Goal: Task Accomplishment & Management: Complete application form

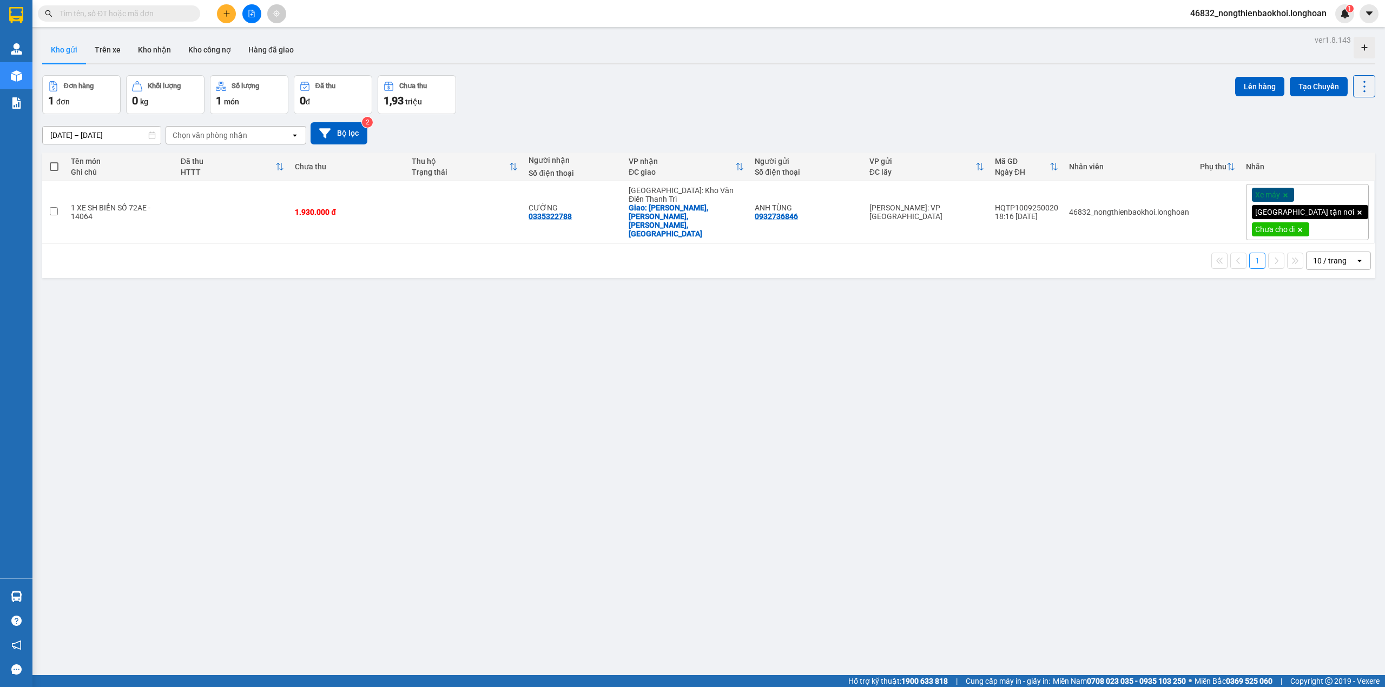
click at [220, 7] on button at bounding box center [226, 13] width 19 height 19
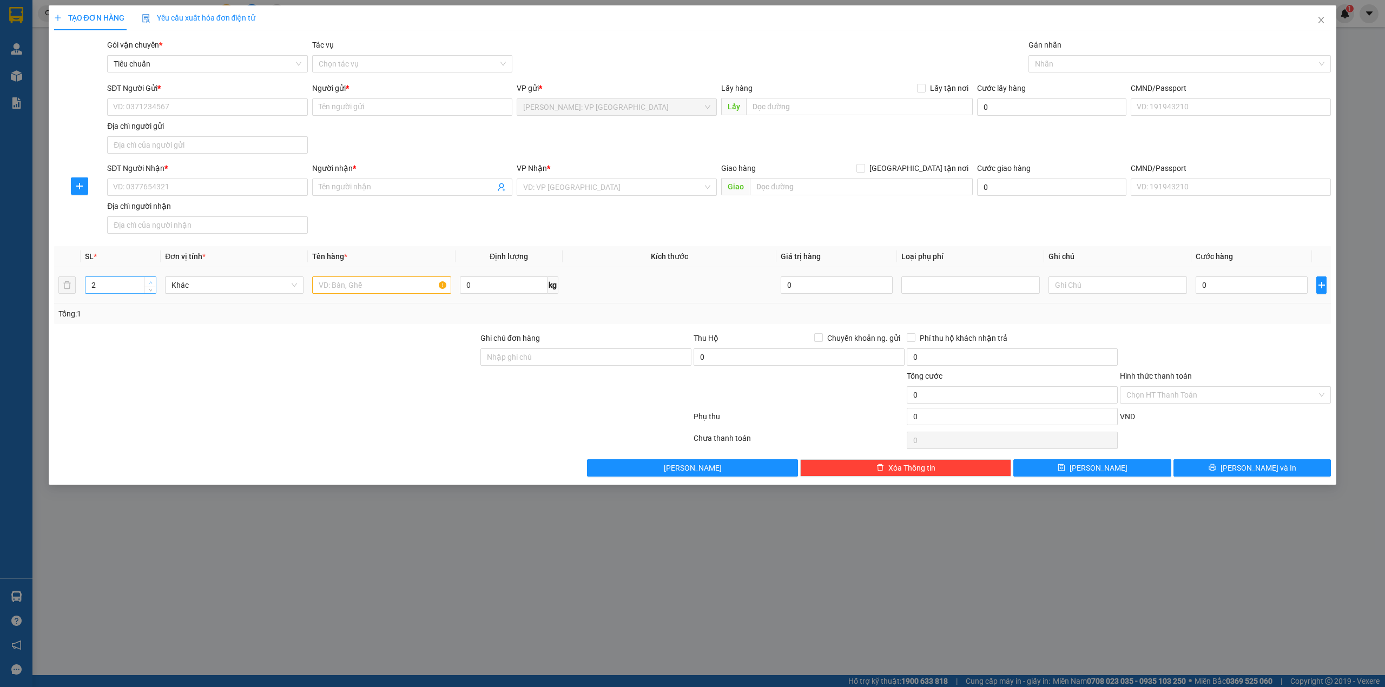
click at [150, 282] on icon "up" at bounding box center [151, 283] width 4 height 4
click at [345, 286] on input "text" at bounding box center [381, 284] width 138 height 17
type input "2"
click at [147, 290] on span "down" at bounding box center [150, 289] width 6 height 6
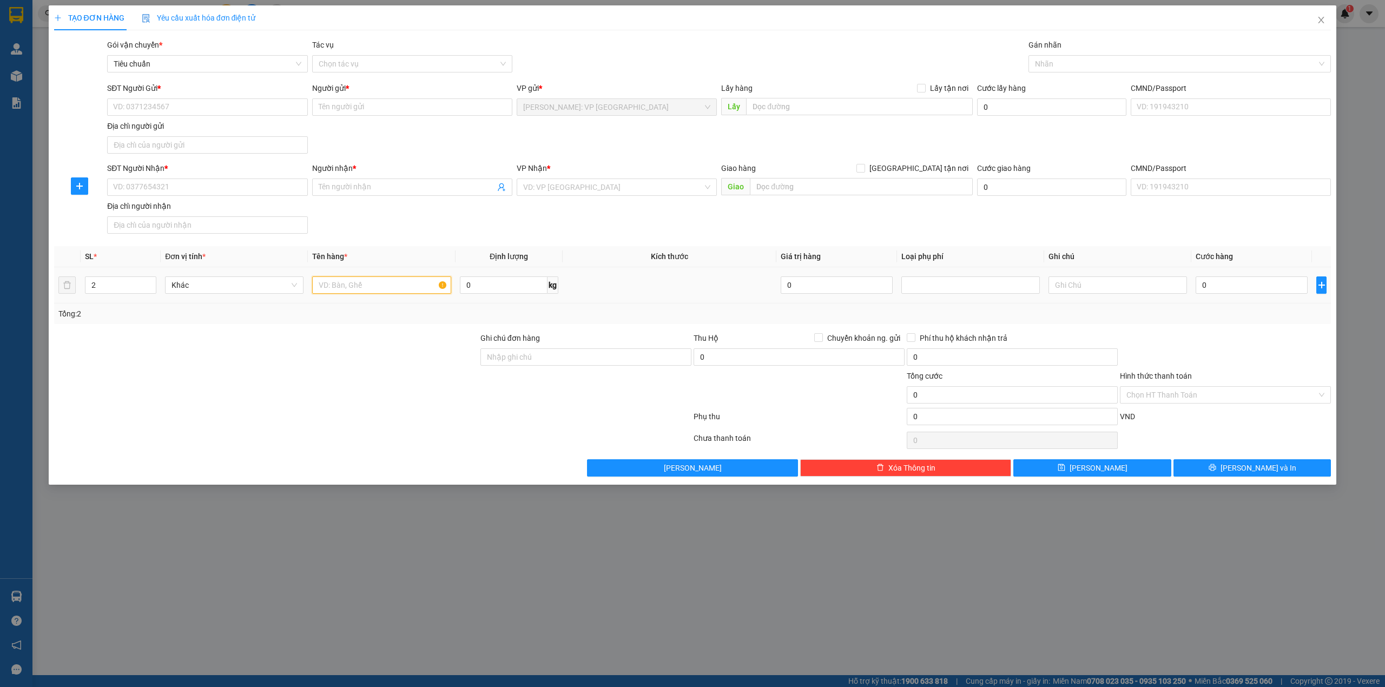
click at [374, 290] on input "text" at bounding box center [381, 284] width 138 height 17
type input "1 KIỆN BỌC XỐP NỔ VÀ BÌA + 1 THÙNG GIẤY"
click at [381, 360] on div at bounding box center [266, 351] width 426 height 38
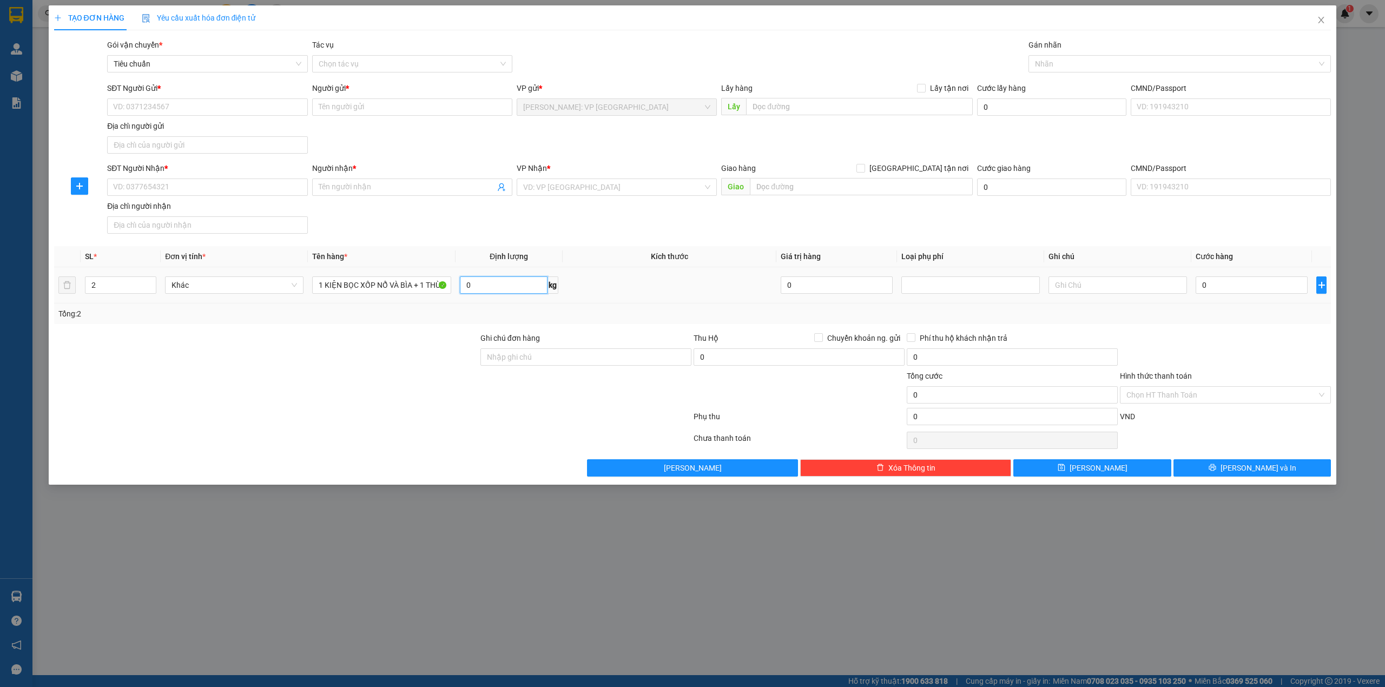
click at [481, 292] on input "0" at bounding box center [504, 284] width 88 height 17
type input "60"
click at [440, 331] on div "Transit Pickup Surcharge Ids Transit Deliver Surcharge Ids Transit Deliver Surc…" at bounding box center [692, 258] width 1277 height 438
click at [344, 197] on div "Người nhận * Tên người nhận" at bounding box center [412, 181] width 200 height 38
click at [269, 188] on input "SĐT Người Nhận *" at bounding box center [207, 187] width 200 height 17
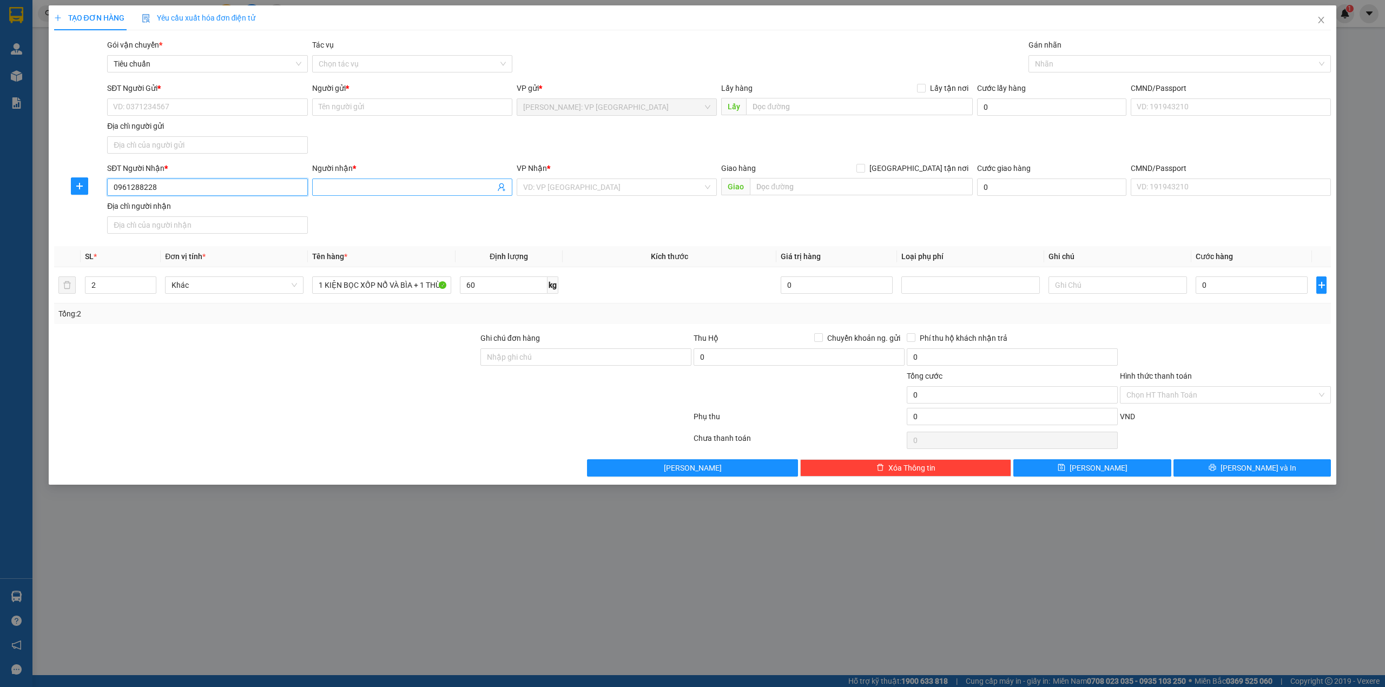
type input "0961288228"
click at [409, 193] on input "Người nhận *" at bounding box center [407, 187] width 176 height 12
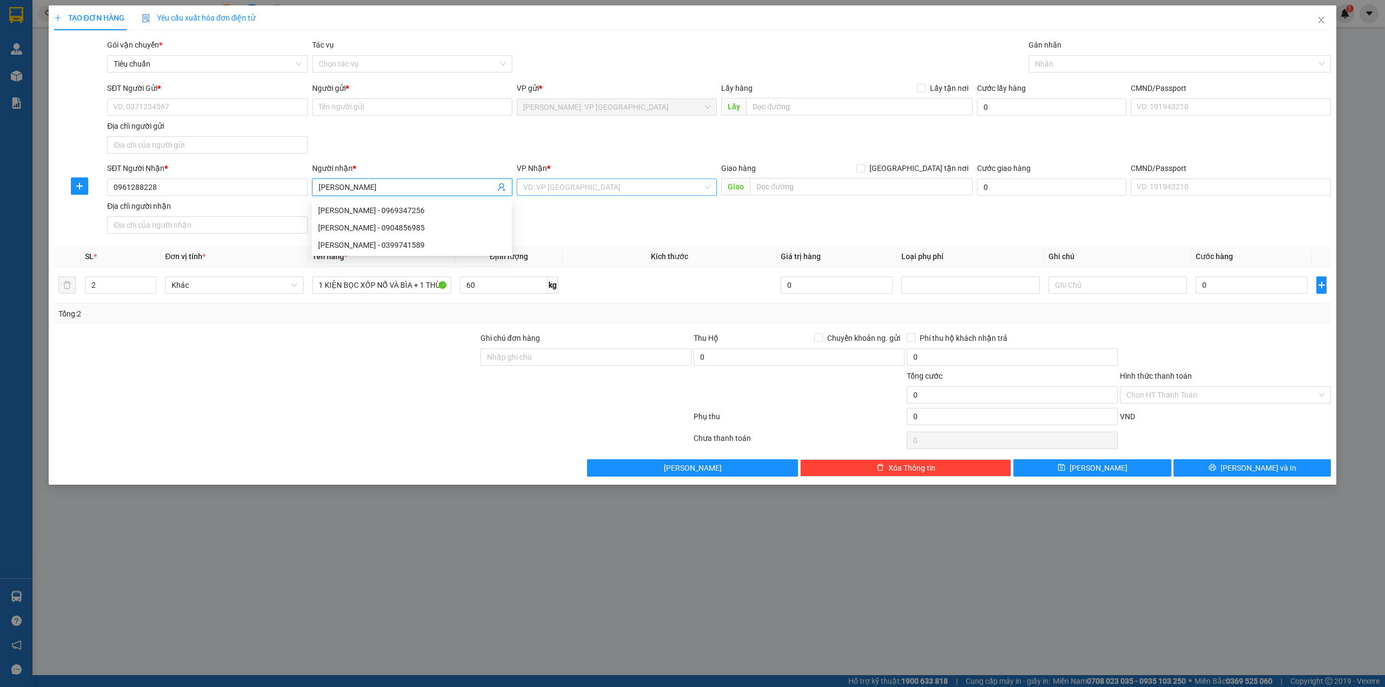
type input "[PERSON_NAME]"
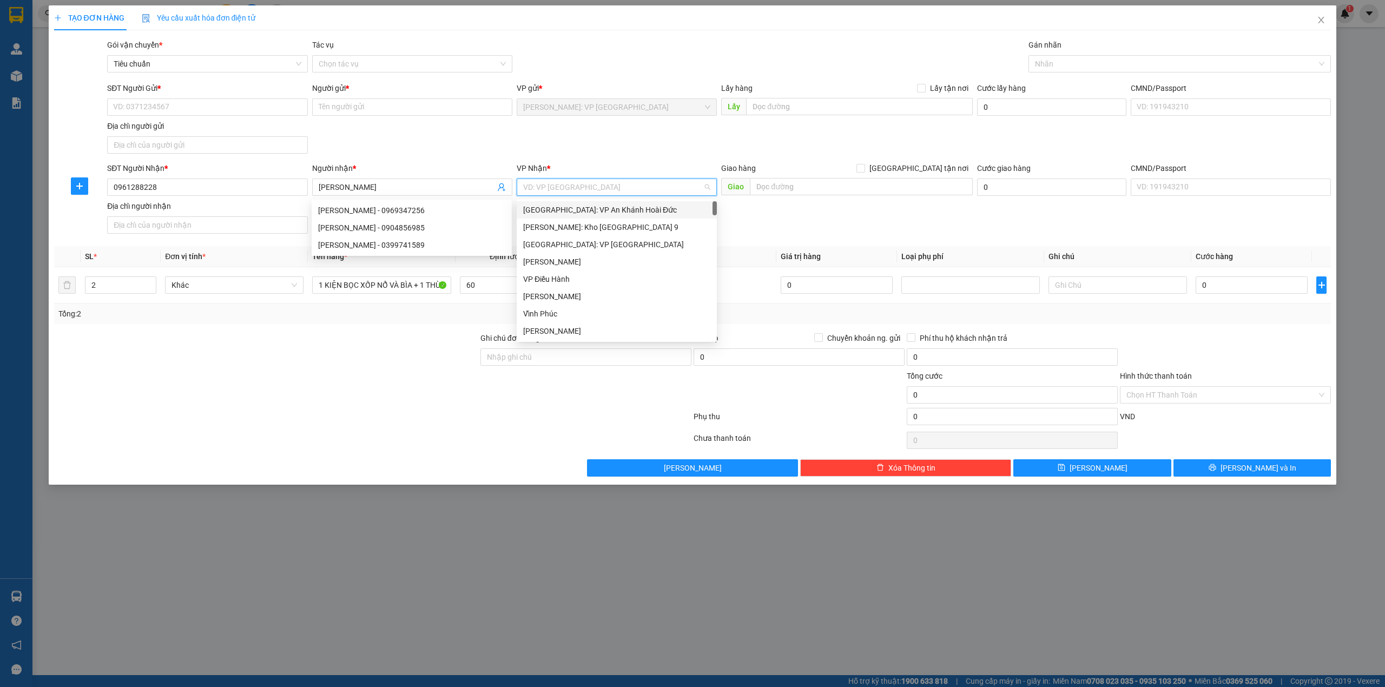
click at [671, 183] on input "search" at bounding box center [613, 187] width 180 height 16
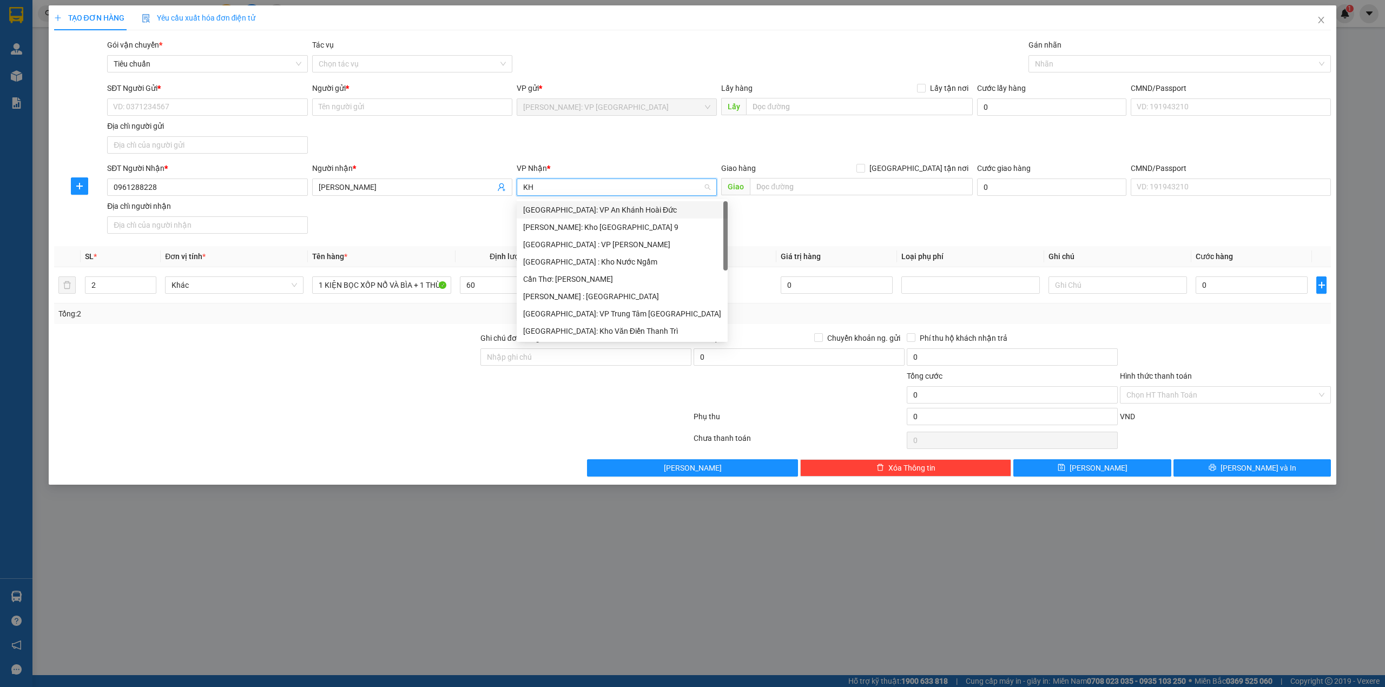
type input "KHO"
click at [642, 273] on div "[GEOGRAPHIC_DATA]: Kho Văn Điển Thanh Trì" at bounding box center [616, 279] width 187 height 12
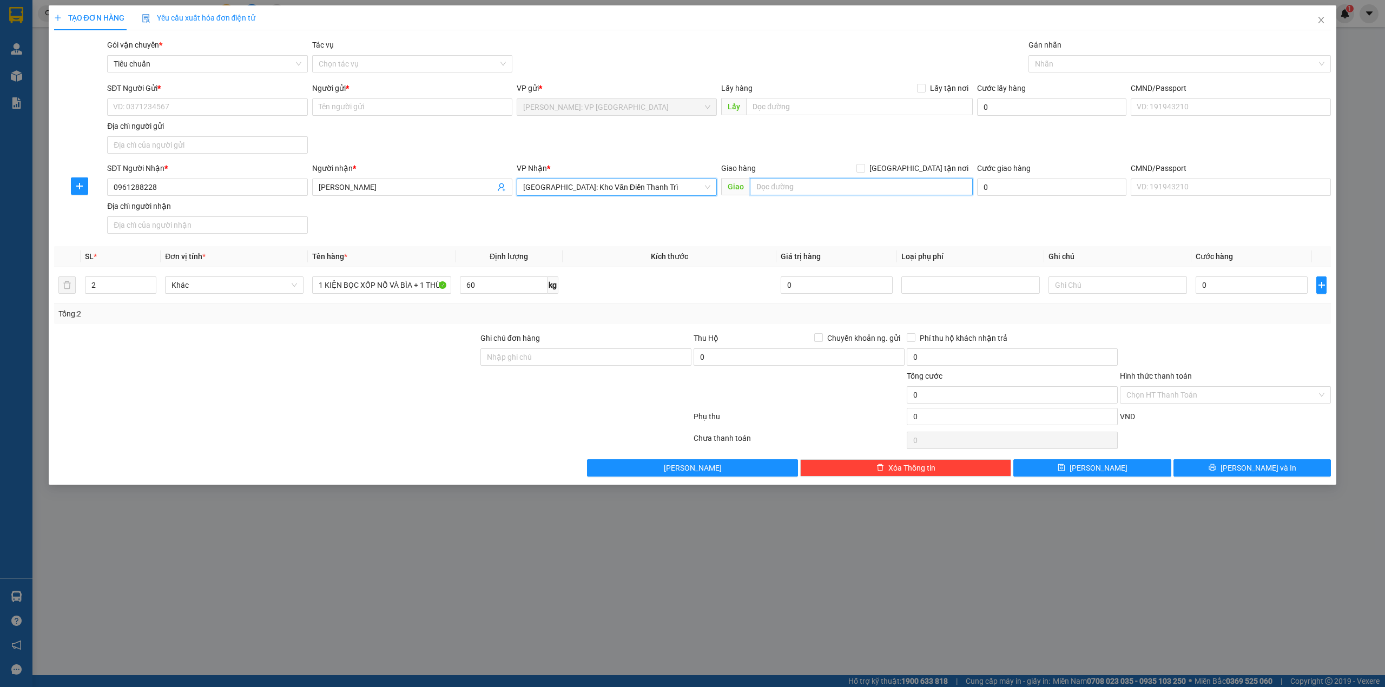
click at [769, 189] on input "text" at bounding box center [861, 186] width 223 height 17
type input "75 [PERSON_NAME], KHU ĐÔ THỊ [GEOGRAPHIC_DATA][PERSON_NAME], [GEOGRAPHIC_DATA],…"
click at [943, 167] on span "[GEOGRAPHIC_DATA] tận nơi" at bounding box center [919, 168] width 108 height 12
click at [864, 167] on input "[GEOGRAPHIC_DATA] tận nơi" at bounding box center [860, 168] width 8 height 8
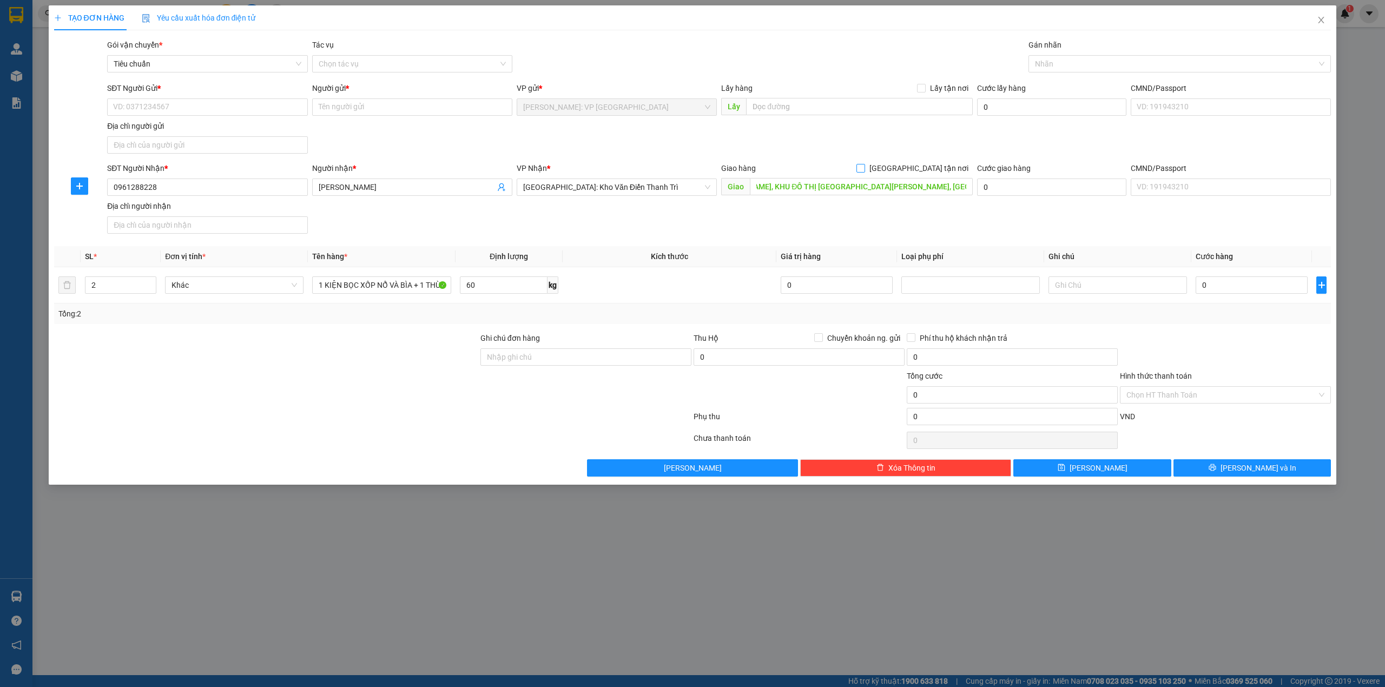
checkbox input "true"
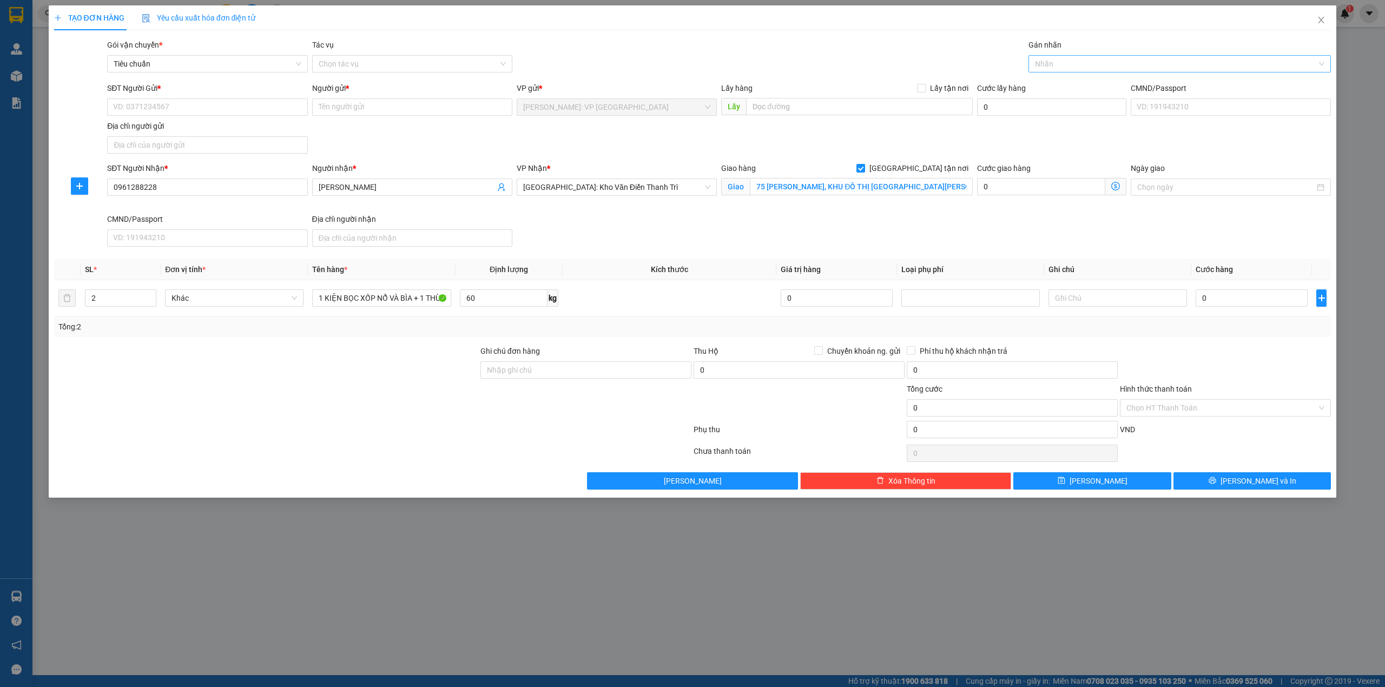
click at [1057, 68] on div at bounding box center [1174, 63] width 287 height 13
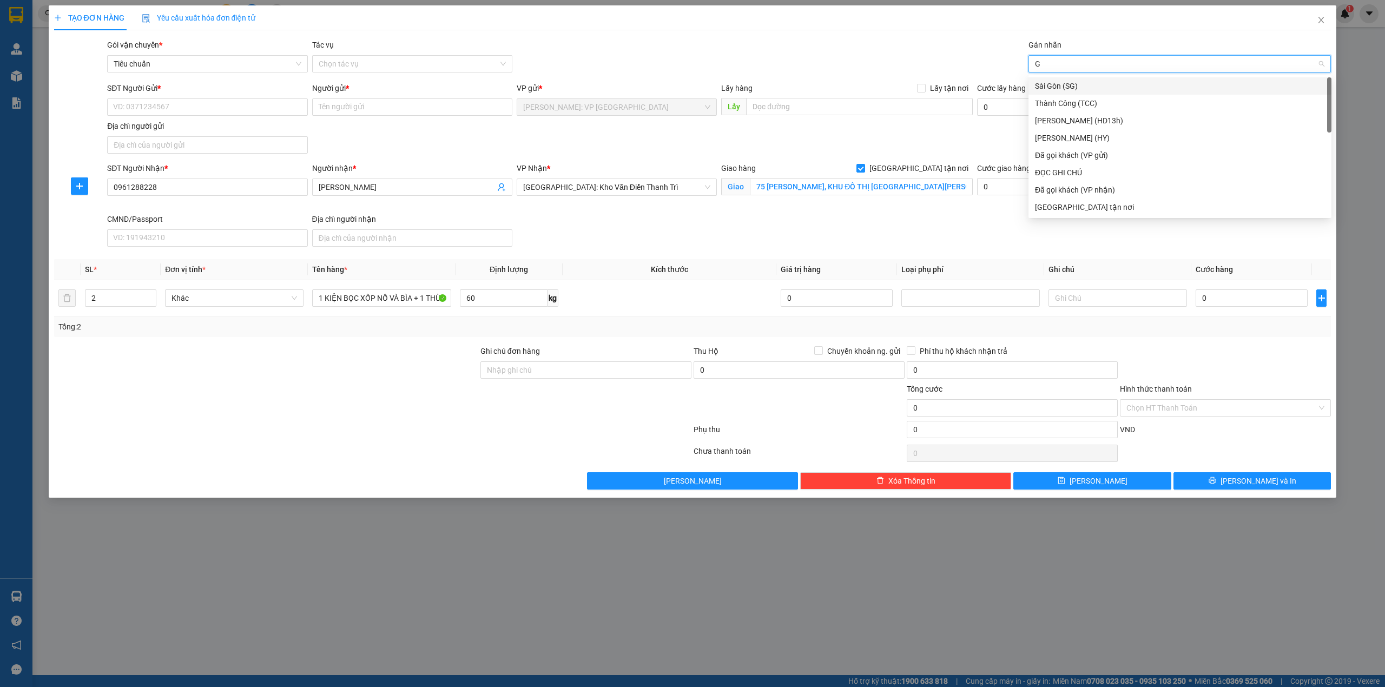
type input "GI"
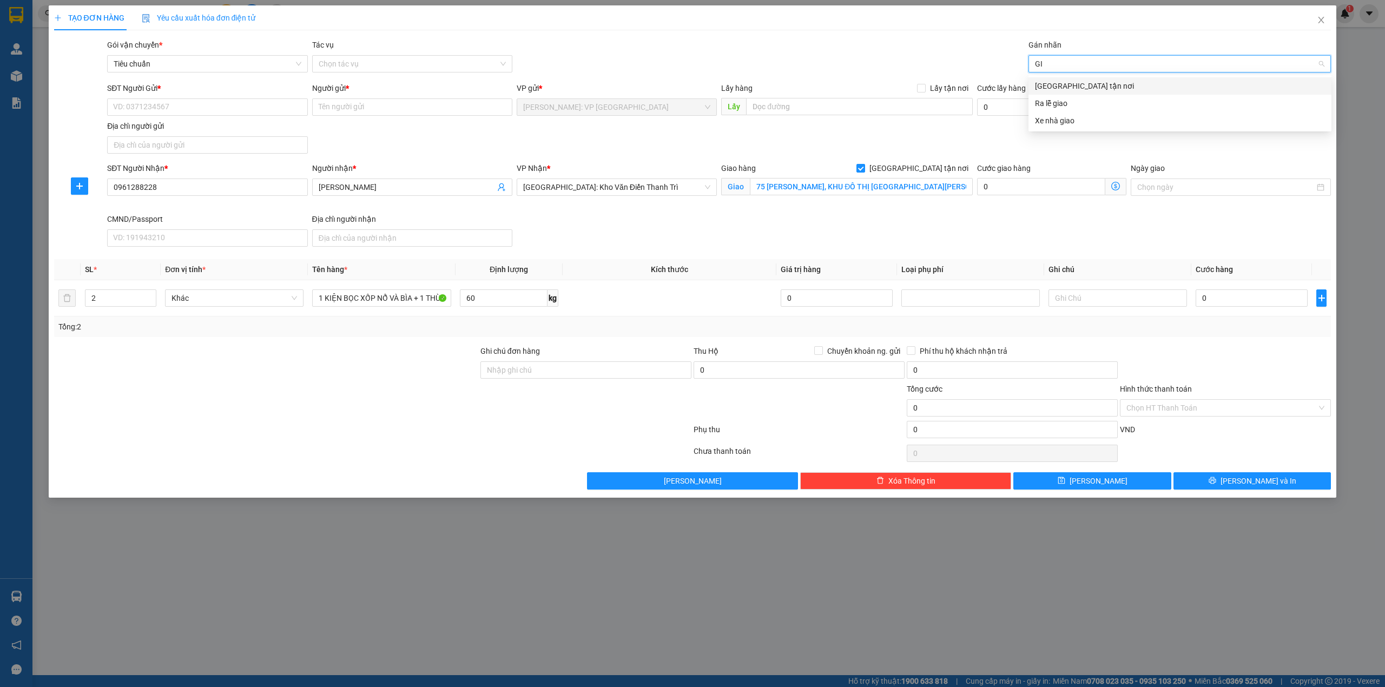
click at [1057, 81] on div "[GEOGRAPHIC_DATA] tận nơi" at bounding box center [1180, 86] width 290 height 12
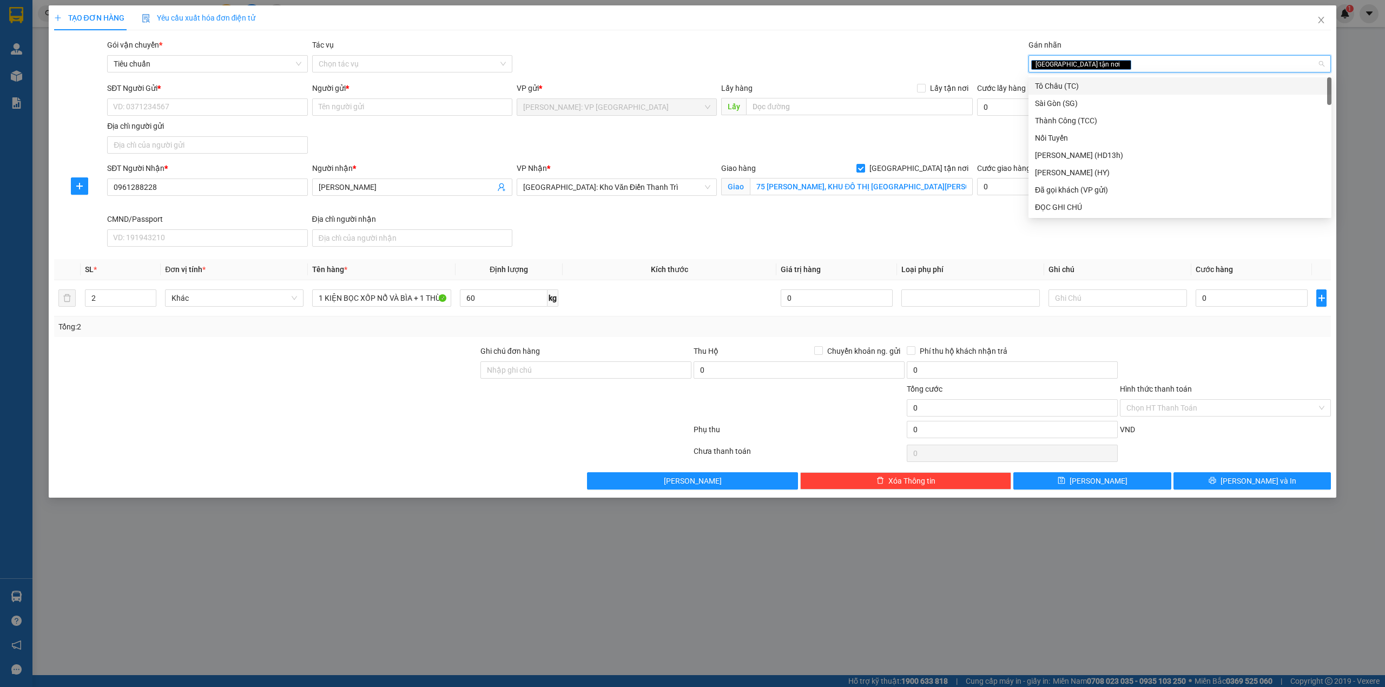
click at [871, 54] on div "Gói vận chuyển * Tiêu chuẩn Tác vụ Chọn tác vụ Gán nhãn Giao tận nơi" at bounding box center [719, 58] width 1228 height 38
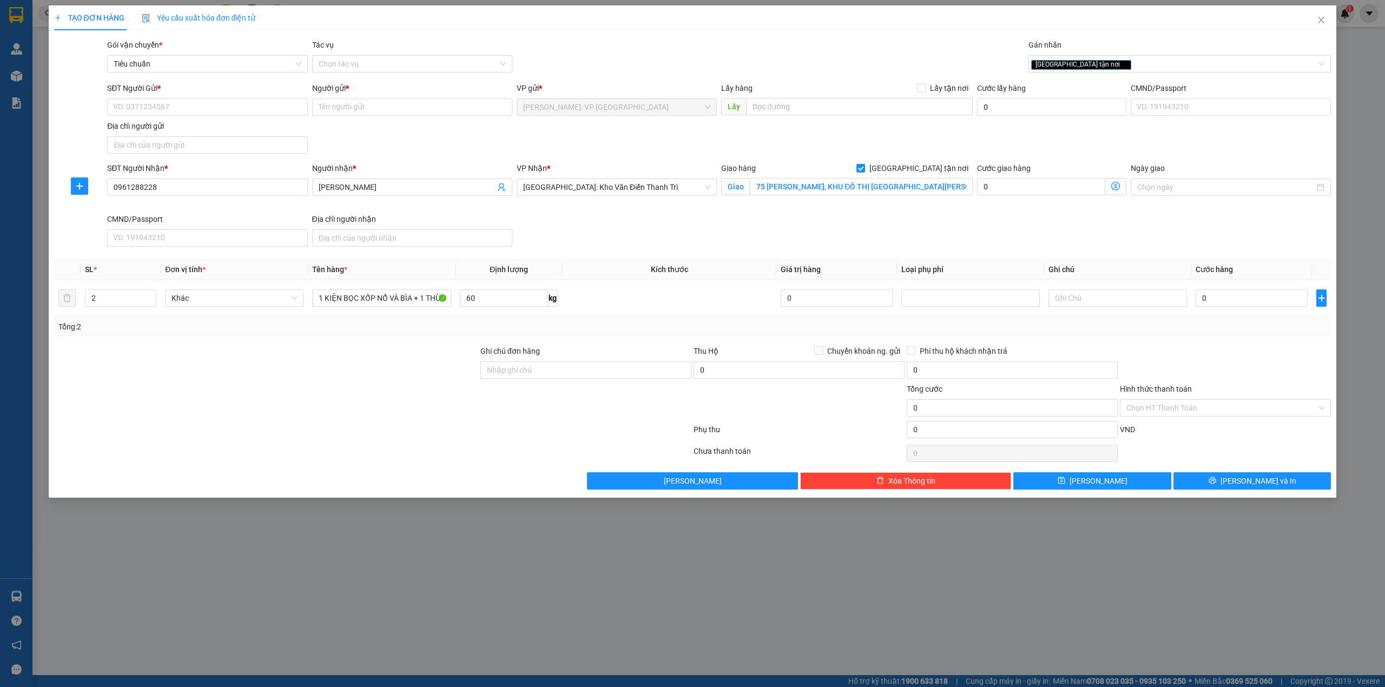
click at [591, 149] on div "SĐT Người Gửi * VD: 0371234567 Người gửi * Tên người gửi VP gửi * [GEOGRAPHIC_D…" at bounding box center [719, 120] width 1228 height 76
click at [748, 230] on div "SĐT Người Nhận * 0961288228 Người nhận * [PERSON_NAME] VP Nhận * [GEOGRAPHIC_DA…" at bounding box center [719, 206] width 1228 height 89
click at [791, 219] on div "SĐT Người Nhận * 0961288228 Người nhận * [PERSON_NAME] VP Nhận * [GEOGRAPHIC_DA…" at bounding box center [719, 206] width 1228 height 89
click at [1260, 301] on input "0" at bounding box center [1251, 297] width 112 height 17
type input "4"
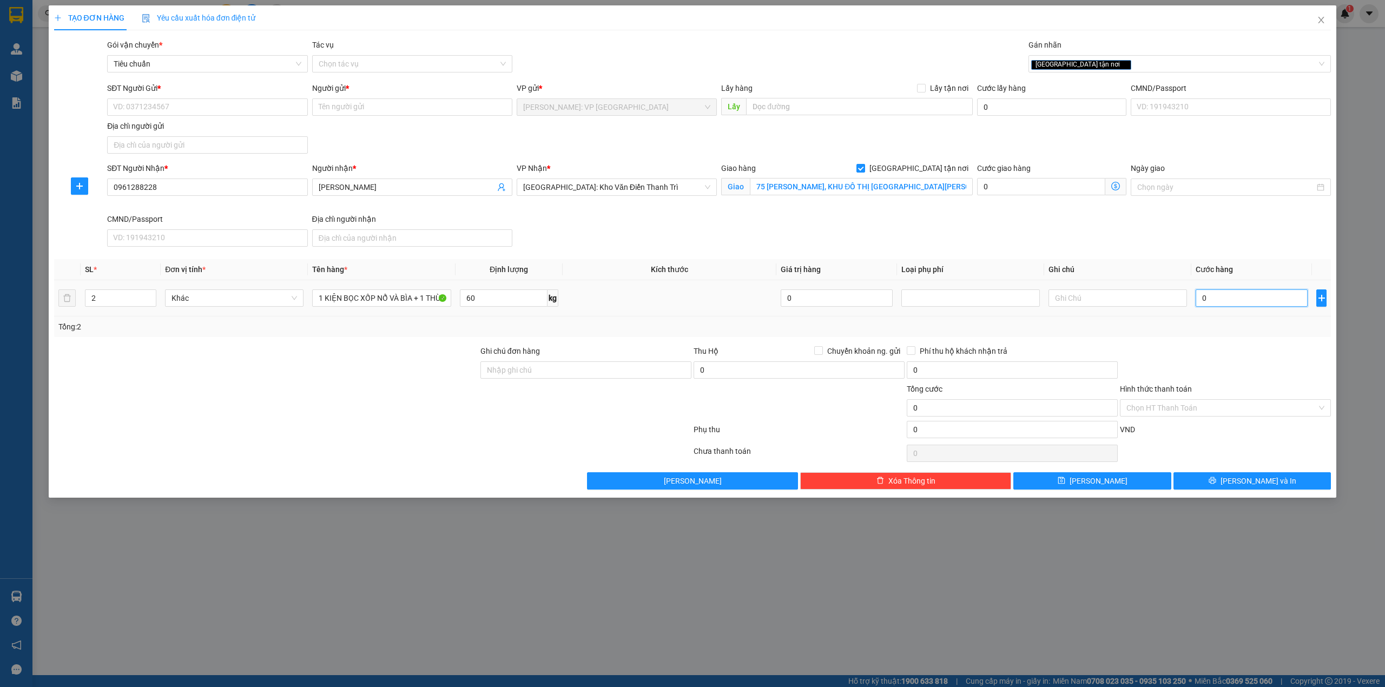
type input "4"
type input "45"
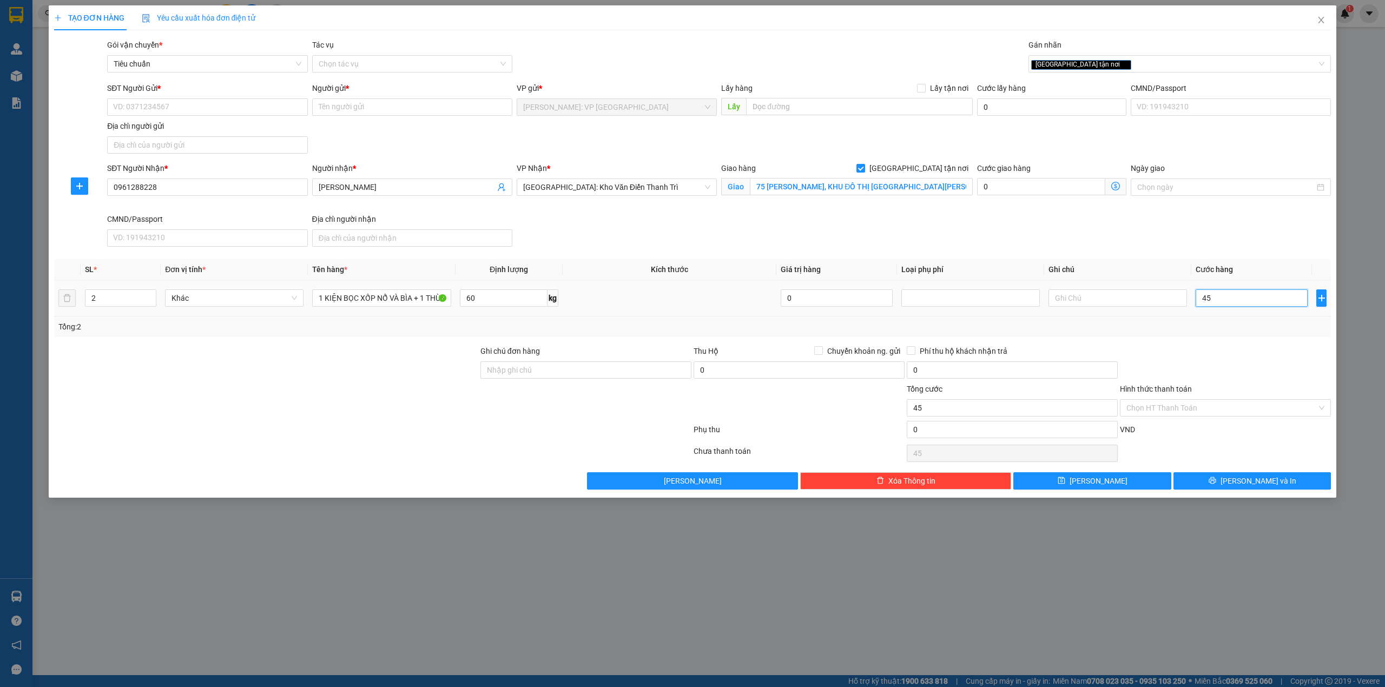
type input "450"
type input "4.500"
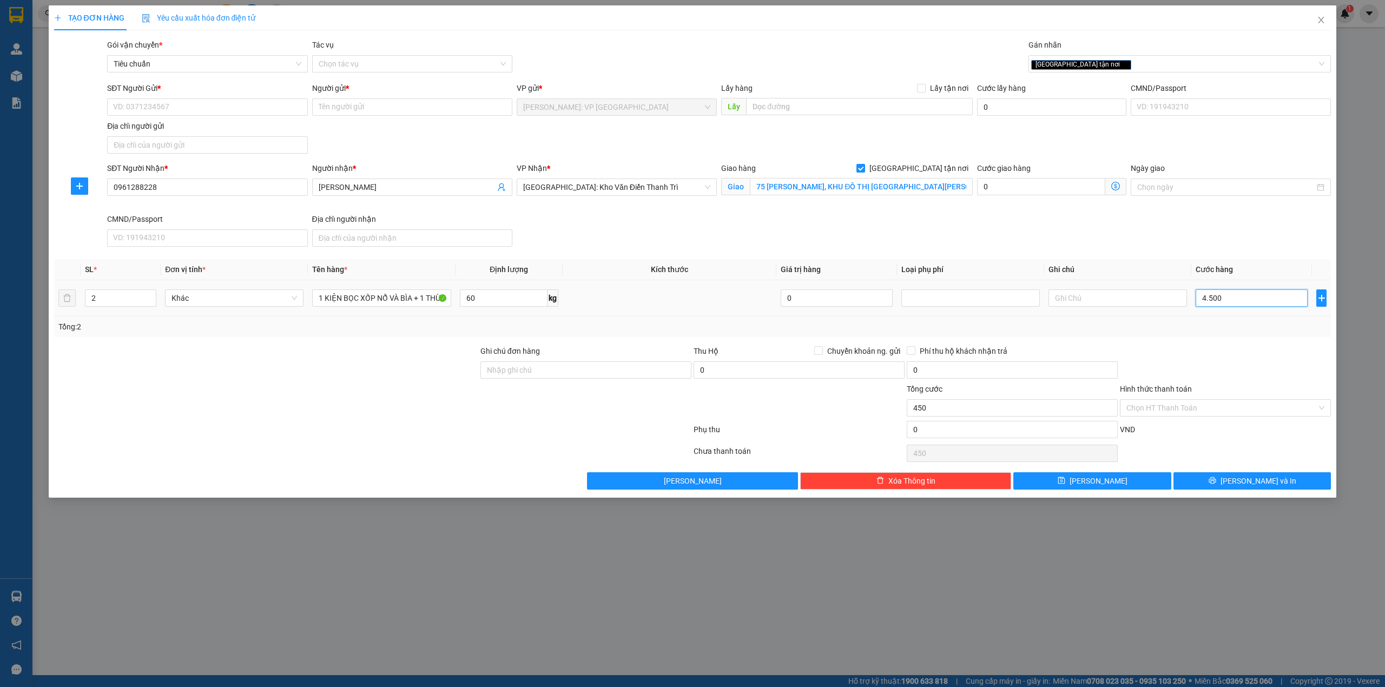
type input "4.500"
type input "45.000"
type input "450.000"
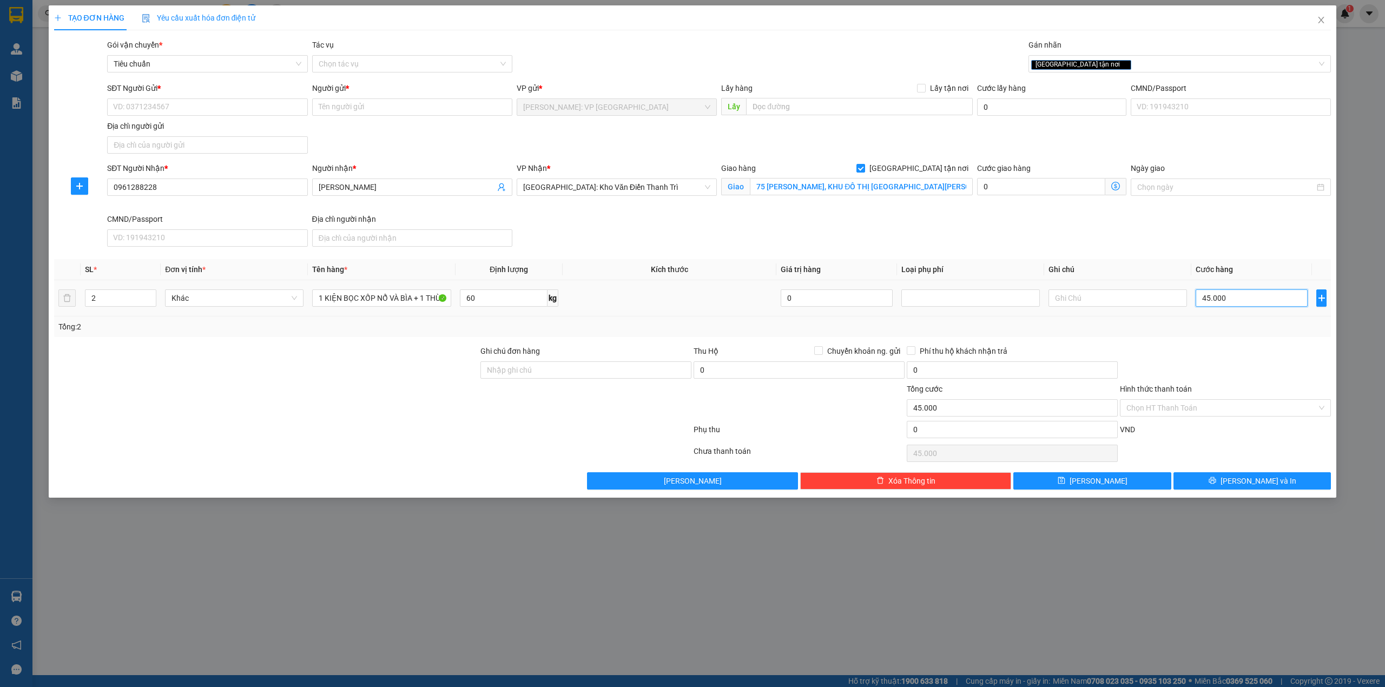
type input "450.000"
click at [356, 391] on div at bounding box center [266, 402] width 426 height 38
click at [407, 299] on input "1 KIỆN BỌC XỐP NỔ VÀ BÌA + 1 THÙNG GIẤY" at bounding box center [381, 297] width 138 height 17
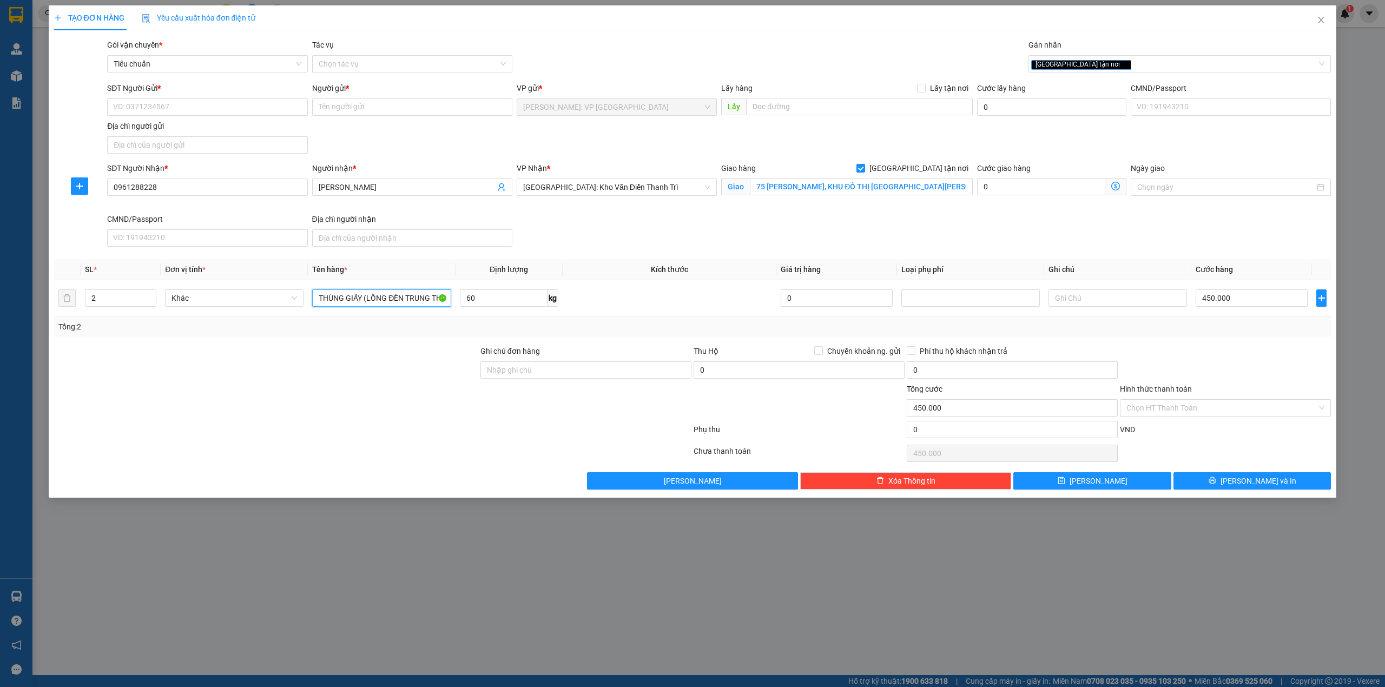
scroll to position [0, 113]
type input "1 KIỆN BỌC XỐP NỔ VÀ BÌA + 1 THÙNG GIẤY (LỒNG ĐÈN TRUNG THU)"
click at [399, 340] on div "Transit Pickup Surcharge Ids Transit Deliver Surcharge Ids Transit Deliver Surc…" at bounding box center [692, 264] width 1277 height 451
click at [532, 379] on input "Ghi chú đơn hàng" at bounding box center [585, 369] width 211 height 17
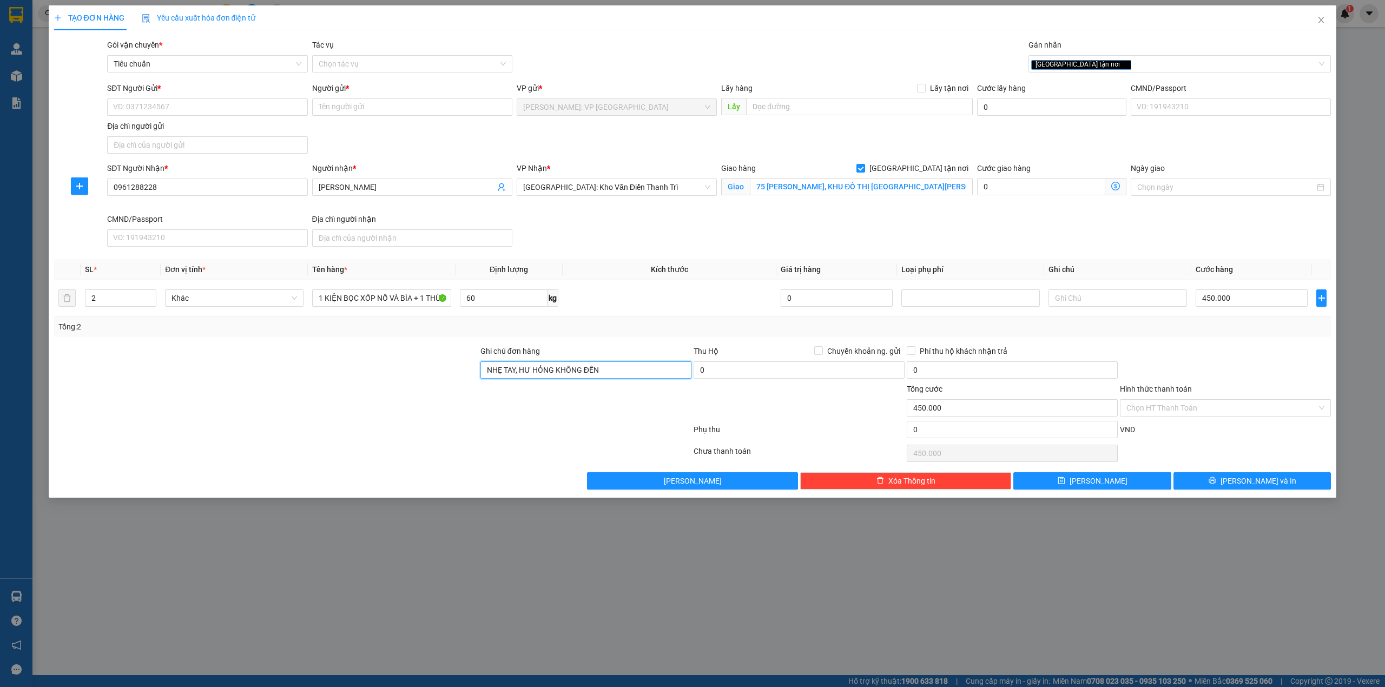
type input "NHẸ TAY, HƯ HỎNG KHÔNG ĐỀN"
click at [514, 394] on div at bounding box center [585, 402] width 213 height 38
click at [414, 386] on div at bounding box center [266, 402] width 426 height 38
drag, startPoint x: 847, startPoint y: 137, endPoint x: 425, endPoint y: 156, distance: 422.4
click at [844, 137] on div "SĐT Người Gửi * VD: 0371234567 Người gửi * Tên người gửi VP gửi * [GEOGRAPHIC_D…" at bounding box center [719, 120] width 1228 height 76
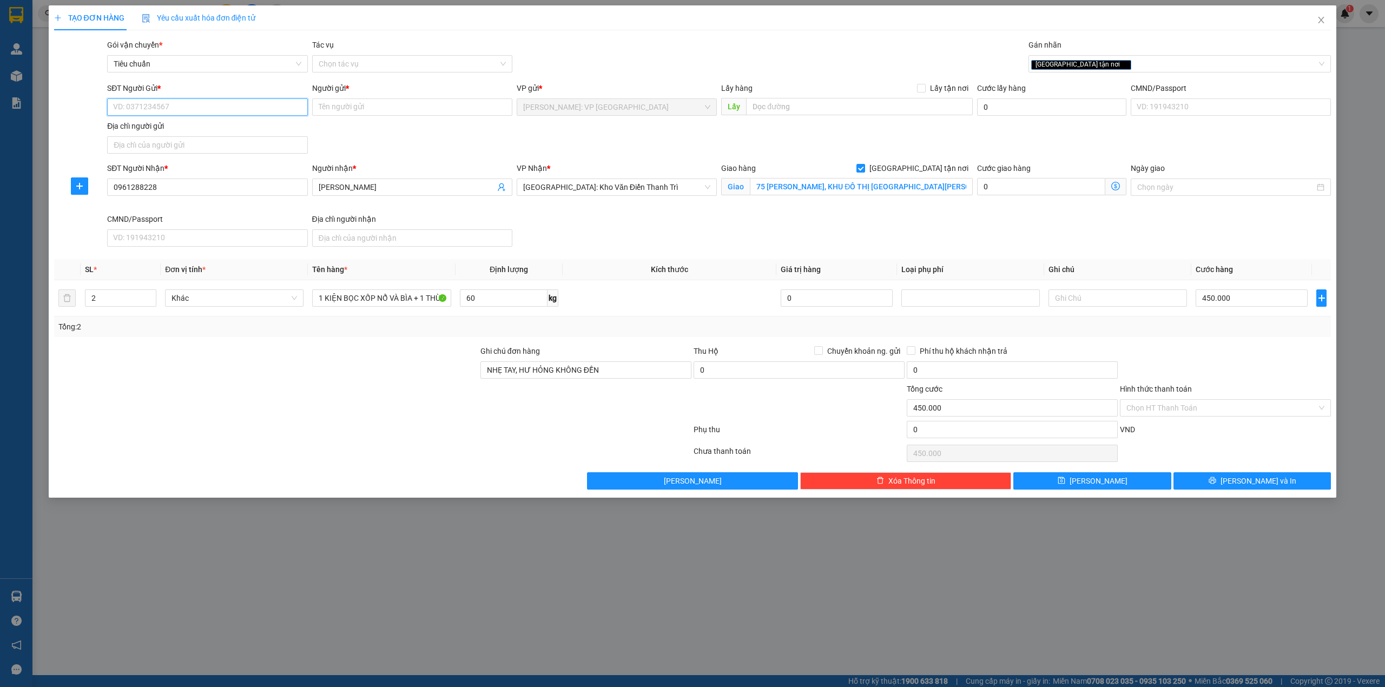
click at [195, 113] on input "SĐT Người Gửi *" at bounding box center [207, 106] width 200 height 17
click at [135, 111] on input "SĐT Người Gửi *" at bounding box center [207, 106] width 200 height 17
click at [145, 105] on input "0938413308" at bounding box center [207, 106] width 200 height 17
type input "0938413308"
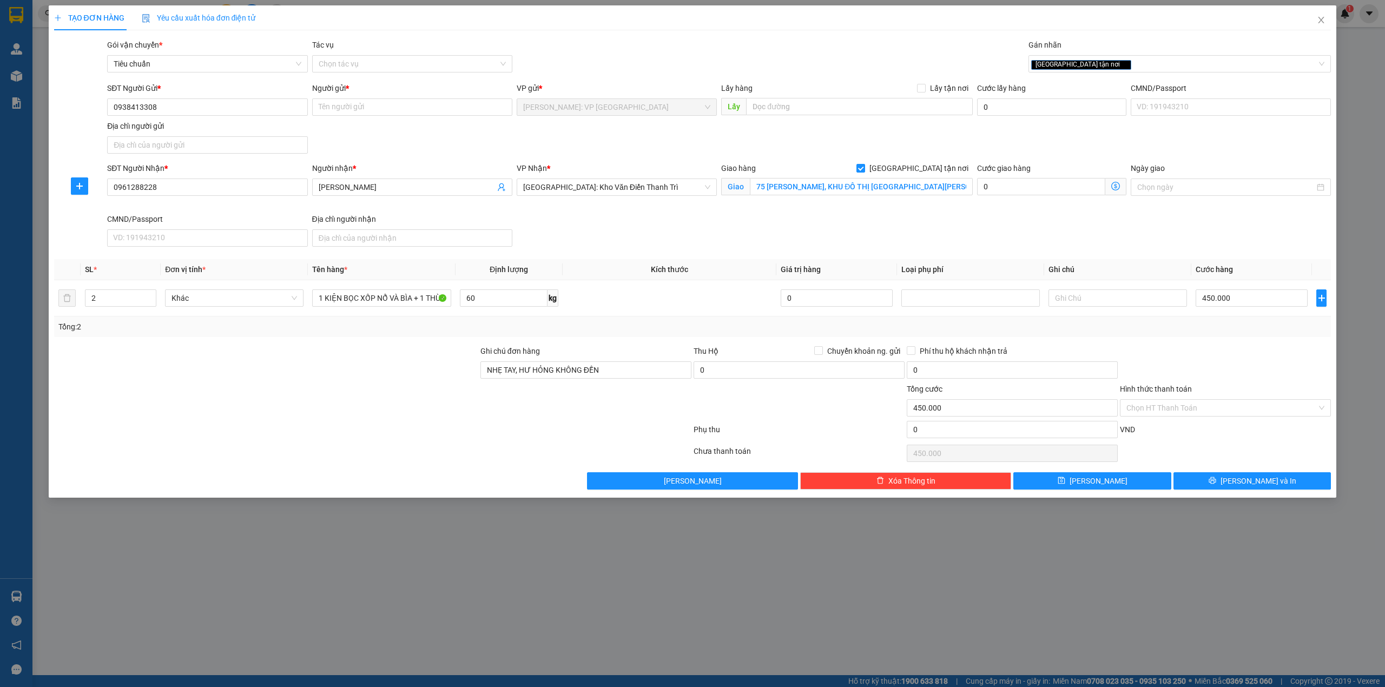
click at [358, 531] on div "TẠO ĐƠN HÀNG Yêu cầu xuất hóa đơn điện tử Transit Pickup Surcharge Ids Transit …" at bounding box center [692, 343] width 1385 height 687
click at [333, 111] on input "Người gửi *" at bounding box center [412, 106] width 200 height 17
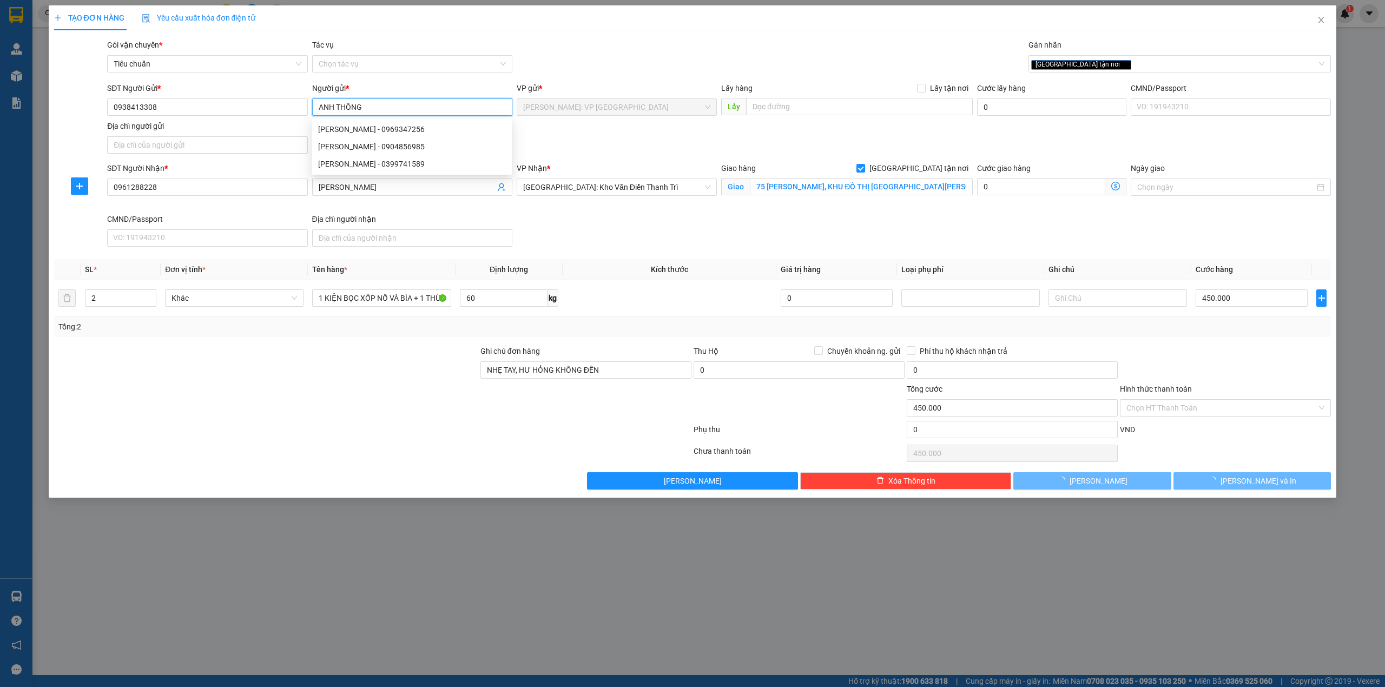
type input "ANH THÔNG"
drag, startPoint x: 573, startPoint y: 53, endPoint x: 580, endPoint y: 52, distance: 7.1
click at [579, 53] on div "Gói vận chuyển * Tiêu chuẩn Tác vụ Chọn tác vụ Gán nhãn Giao tận nơi" at bounding box center [719, 58] width 1228 height 38
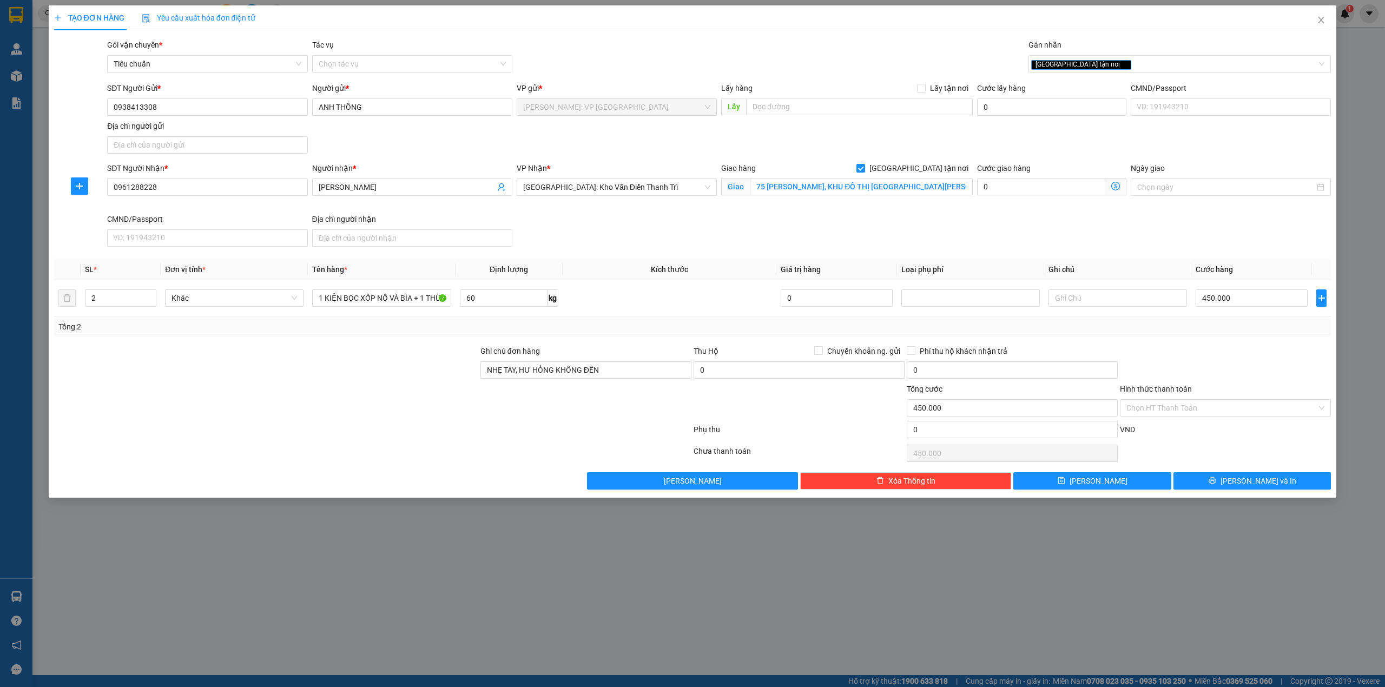
click at [596, 227] on div "SĐT Người Nhận * 0961288228 Người nhận * [PERSON_NAME] VP Nhận * [GEOGRAPHIC_DA…" at bounding box center [719, 206] width 1228 height 89
click at [983, 225] on div "SĐT Người Nhận * 0961288228 Người nhận * [PERSON_NAME] VP Nhận * [GEOGRAPHIC_DA…" at bounding box center [719, 206] width 1228 height 89
click at [716, 232] on div "SĐT Người Nhận * 0961288228 Người nhận * [PERSON_NAME] VP Nhận * [GEOGRAPHIC_DA…" at bounding box center [719, 206] width 1228 height 89
click at [611, 223] on div "SĐT Người Nhận * 0961288228 Người nhận * [PERSON_NAME] VP Nhận * [GEOGRAPHIC_DA…" at bounding box center [719, 206] width 1228 height 89
click at [416, 361] on div at bounding box center [266, 364] width 426 height 38
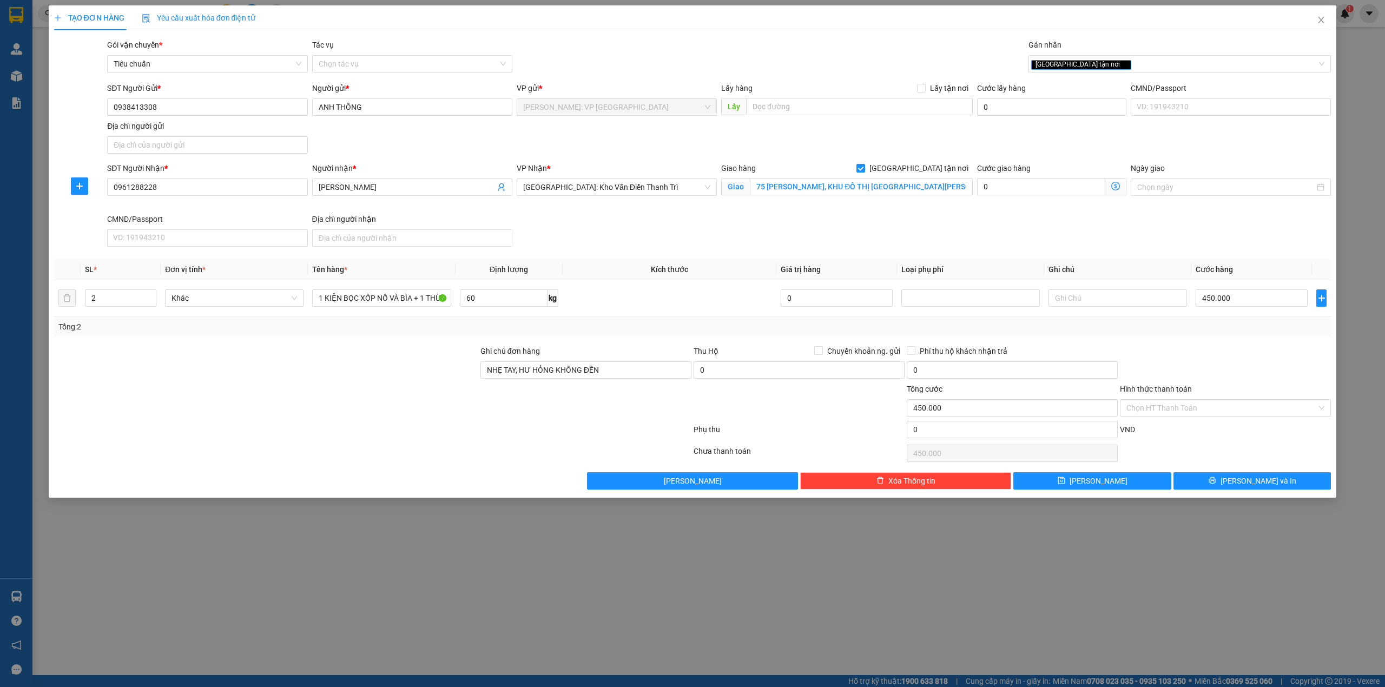
click at [435, 360] on div at bounding box center [266, 364] width 426 height 38
click at [412, 373] on div at bounding box center [266, 364] width 426 height 38
click at [392, 365] on div at bounding box center [266, 364] width 426 height 38
click at [400, 354] on div at bounding box center [266, 364] width 426 height 38
click at [475, 424] on div at bounding box center [372, 432] width 639 height 22
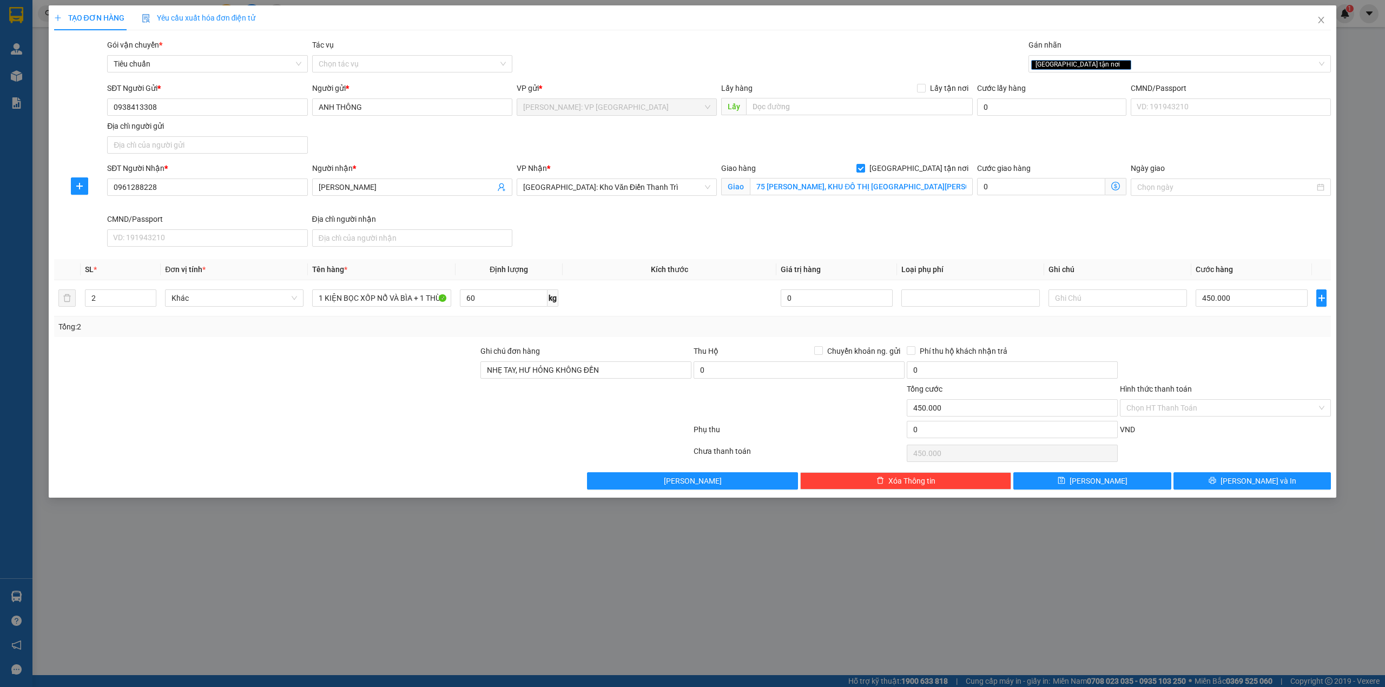
click at [771, 239] on div "SĐT Người Nhận * 0961288228 Người nhận * [PERSON_NAME] VP Nhận * [GEOGRAPHIC_DA…" at bounding box center [719, 206] width 1228 height 89
click at [1285, 479] on button "[PERSON_NAME] và In" at bounding box center [1252, 480] width 158 height 17
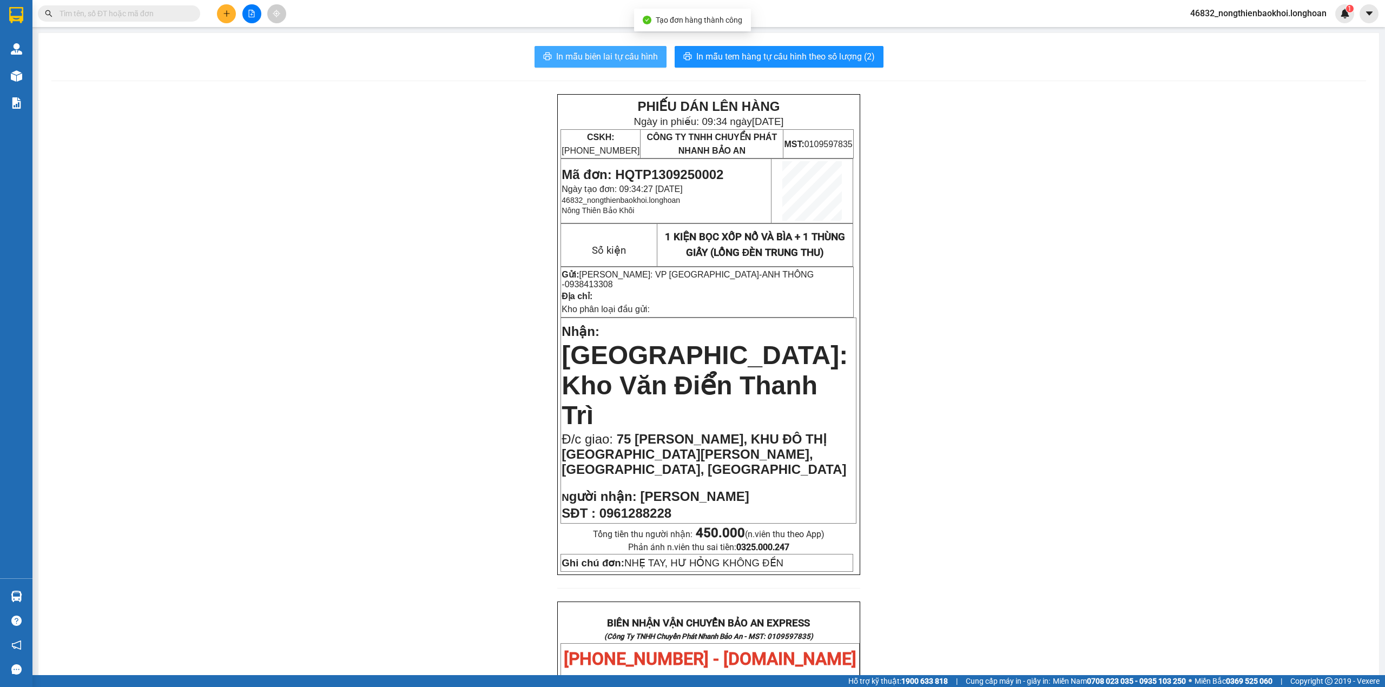
click at [587, 53] on span "In mẫu biên lai tự cấu hình" at bounding box center [607, 57] width 102 height 14
click at [416, 319] on div "PHIẾU DÁN LÊN HÀNG Ngày in phiếu: 09:34 [DATE] CSKH: [PHONE_NUMBER] CÔNG TY TNH…" at bounding box center [708, 637] width 1314 height 1086
click at [173, 98] on div "PHIẾU DÁN LÊN HÀNG Ngày in phiếu: 09:34 [DATE] CSKH: [PHONE_NUMBER] CÔNG TY TNH…" at bounding box center [708, 637] width 1314 height 1086
click at [199, 104] on div "PHIẾU DÁN LÊN HÀNG Ngày in phiếu: 09:34 [DATE] CSKH: [PHONE_NUMBER] CÔNG TY TNH…" at bounding box center [708, 637] width 1314 height 1086
click at [267, 107] on div "PHIẾU DÁN LÊN HÀNG Ngày in phiếu: 09:34 [DATE] CSKH: [PHONE_NUMBER] CÔNG TY TNH…" at bounding box center [708, 637] width 1314 height 1086
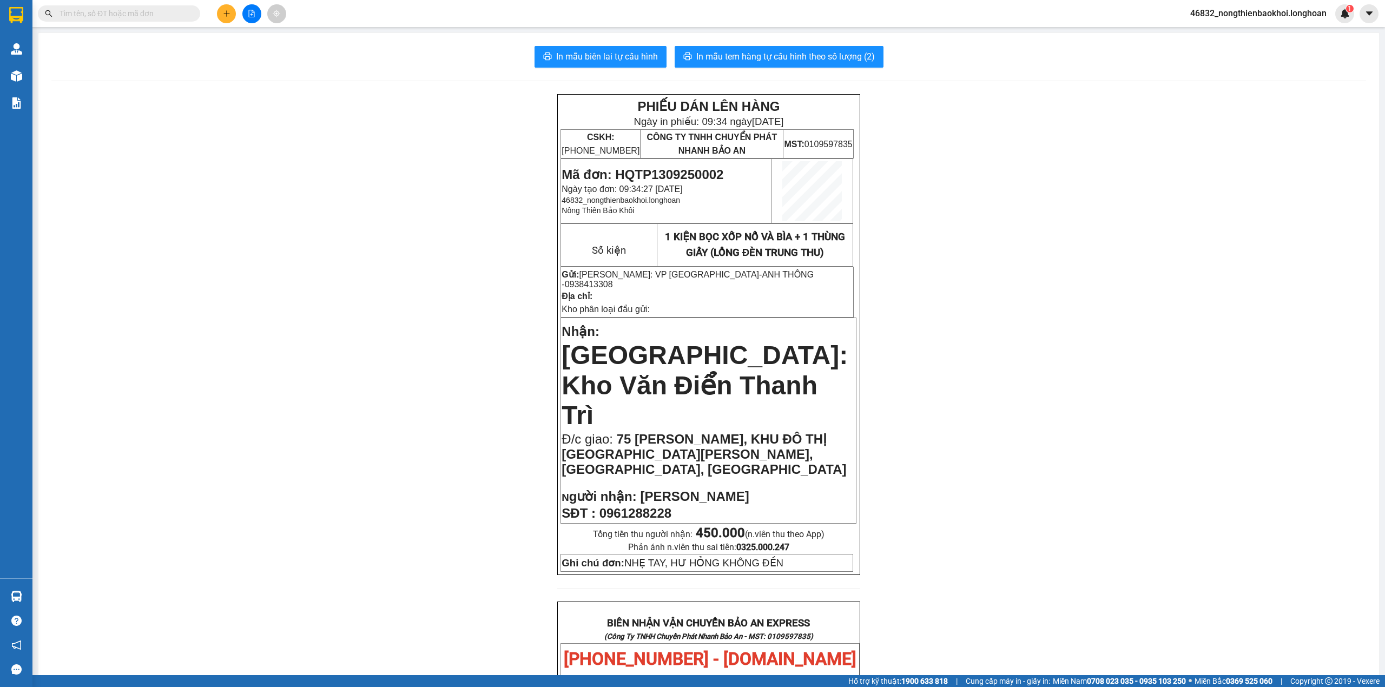
click at [301, 304] on div "PHIẾU DÁN LÊN HÀNG Ngày in phiếu: 09:34 [DATE] CSKH: [PHONE_NUMBER] CÔNG TY TNH…" at bounding box center [708, 637] width 1314 height 1086
click at [313, 320] on div "PHIẾU DÁN LÊN HÀNG Ngày in phiếu: 09:34 [DATE] CSKH: [PHONE_NUMBER] CÔNG TY TNH…" at bounding box center [708, 637] width 1314 height 1086
drag, startPoint x: 725, startPoint y: 53, endPoint x: 731, endPoint y: 51, distance: 6.3
click at [727, 53] on span "In mẫu tem hàng tự cấu hình theo số lượng (2)" at bounding box center [785, 57] width 179 height 14
click at [346, 406] on div "PHIẾU DÁN LÊN HÀNG Ngày in phiếu: 09:34 [DATE] CSKH: [PHONE_NUMBER] CÔNG TY TNH…" at bounding box center [708, 637] width 1314 height 1086
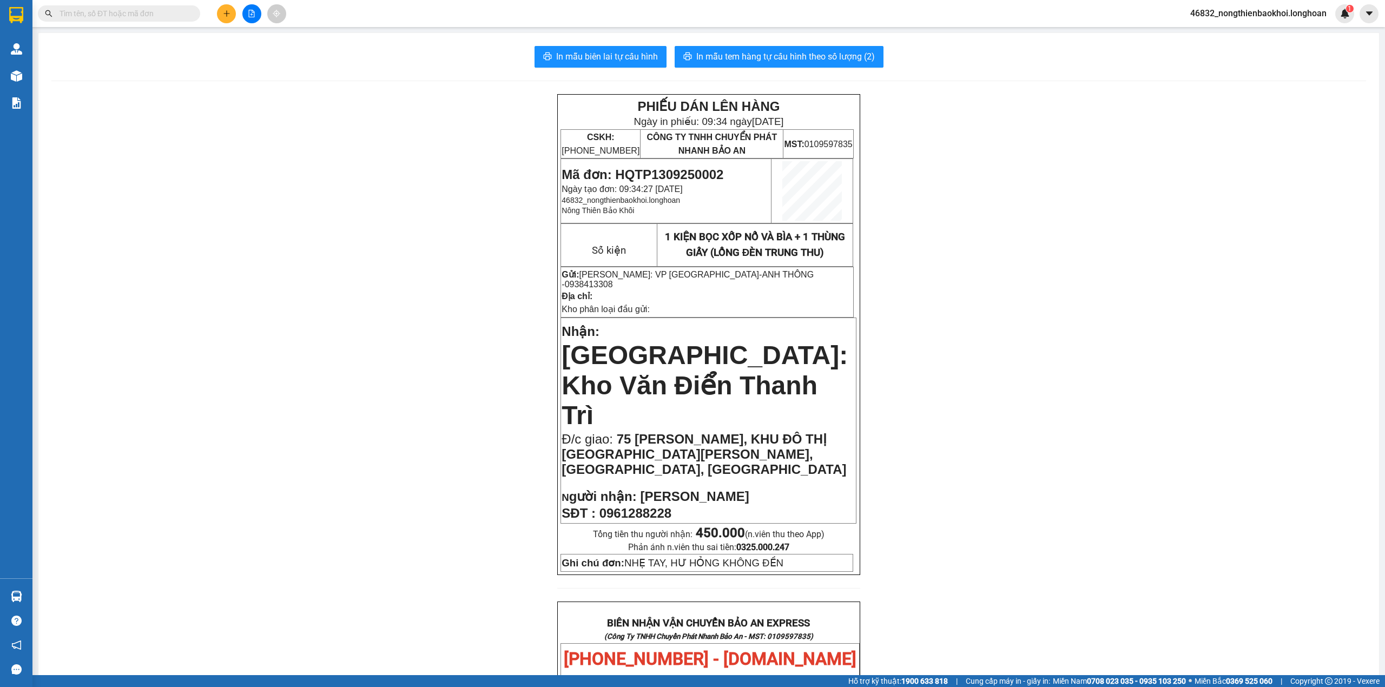
drag, startPoint x: 325, startPoint y: 518, endPoint x: 85, endPoint y: 109, distance: 474.0
click at [308, 458] on div "PHIẾU DÁN LÊN HÀNG Ngày in phiếu: 09:34 [DATE] CSKH: [PHONE_NUMBER] CÔNG TY TNH…" at bounding box center [708, 637] width 1314 height 1086
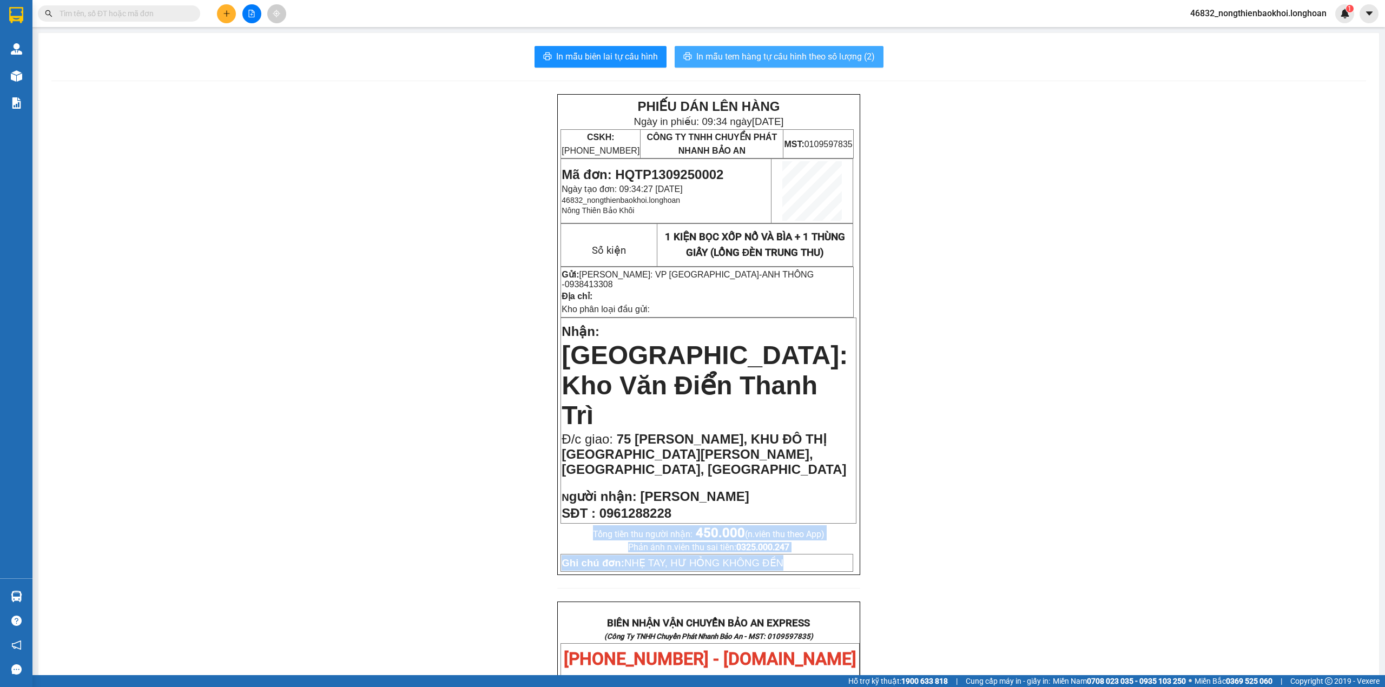
click at [732, 61] on span "In mẫu tem hàng tự cấu hình theo số lượng (2)" at bounding box center [785, 57] width 179 height 14
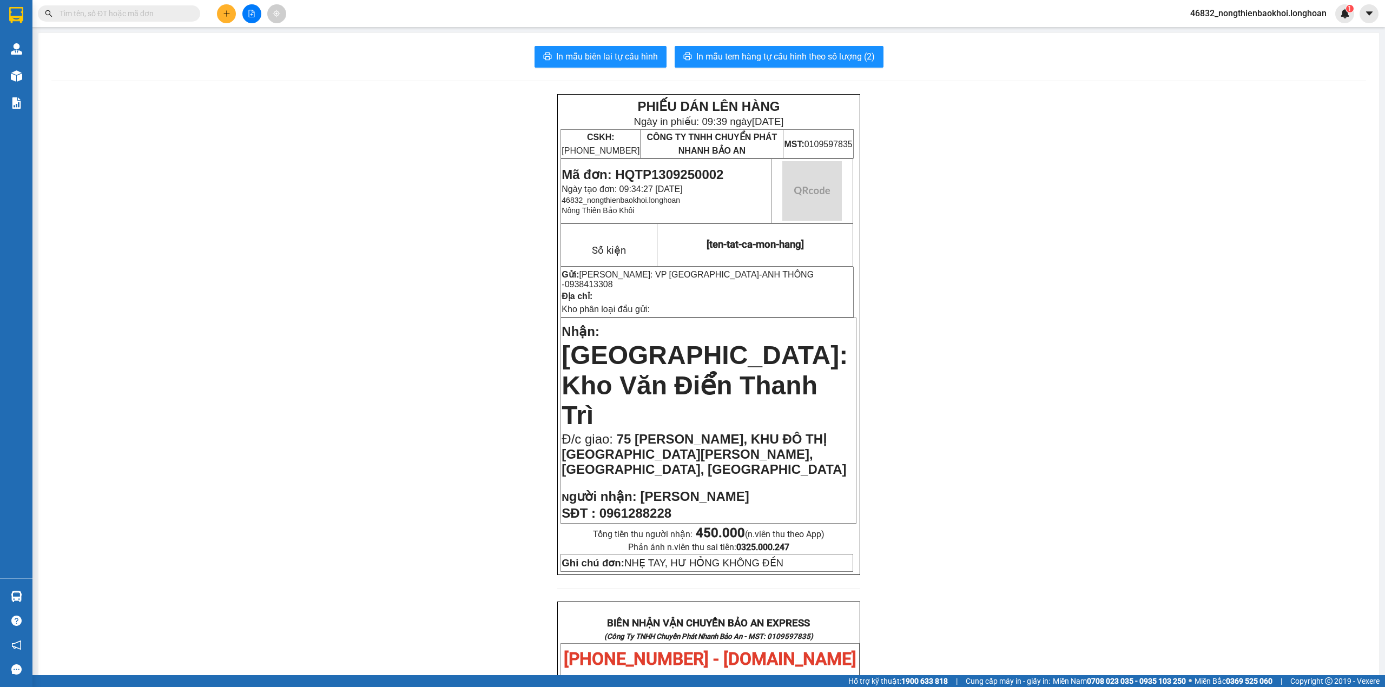
drag, startPoint x: 308, startPoint y: 397, endPoint x: 204, endPoint y: 280, distance: 156.3
click at [308, 396] on div "PHIẾU DÁN LÊN HÀNG Ngày in phiếu: 09:39 [DATE] CSKH: [PHONE_NUMBER] CÔNG TY TNH…" at bounding box center [708, 637] width 1314 height 1086
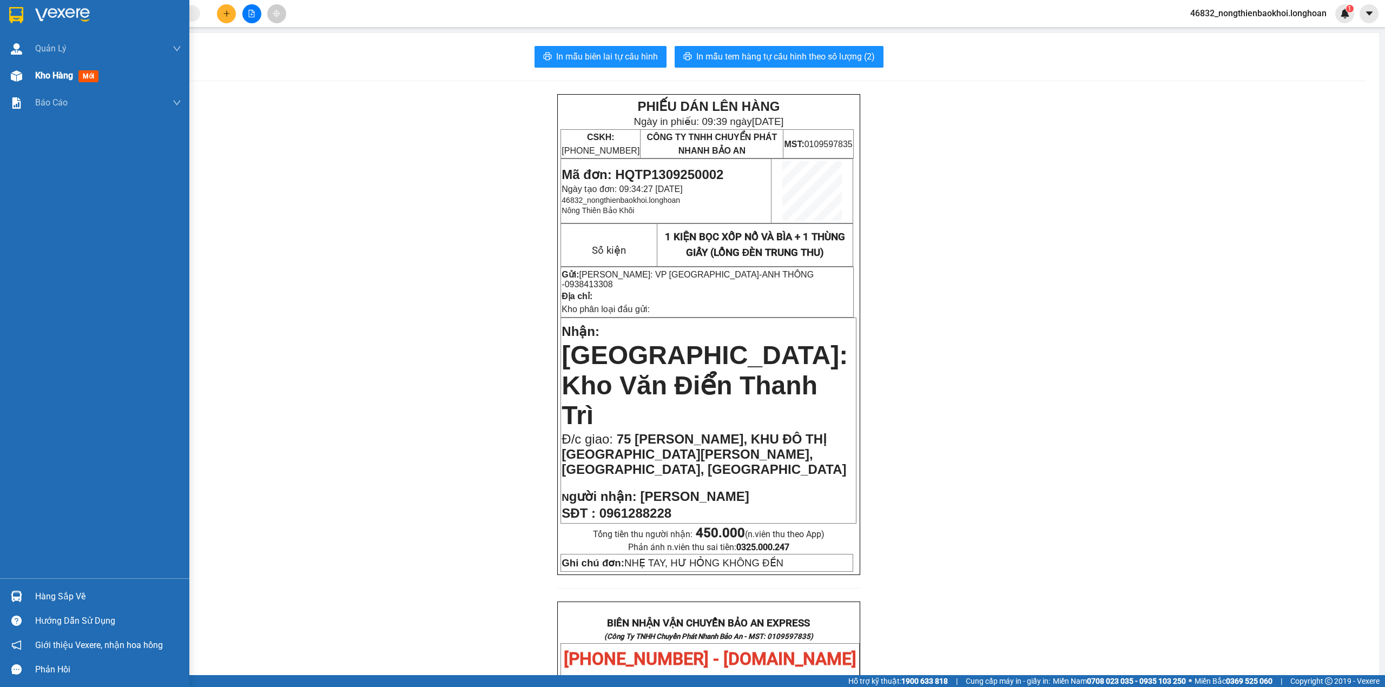
click at [0, 74] on div "Kho hàng mới" at bounding box center [94, 75] width 189 height 27
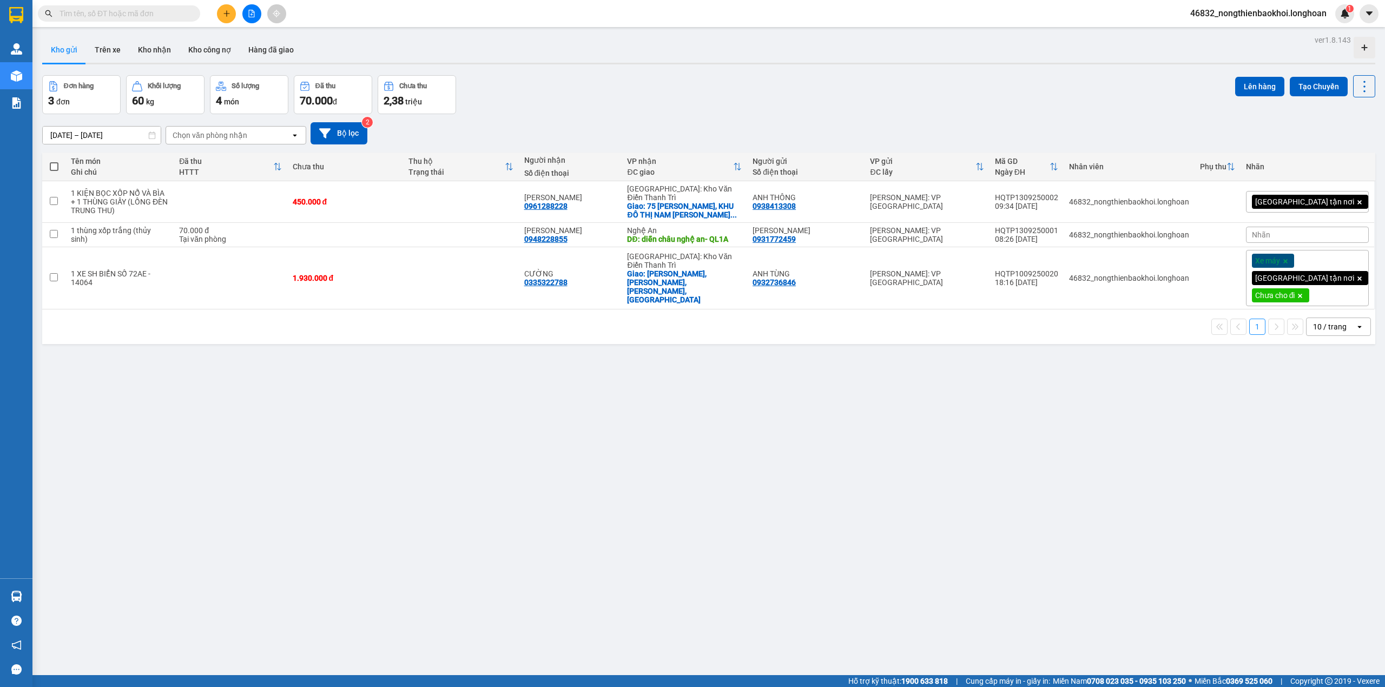
click at [922, 114] on div "[DATE] – [DATE] Press the down arrow key to interact with the calendar and sele…" at bounding box center [708, 133] width 1333 height 38
click at [686, 405] on div "ver 1.8.143 Kho gửi Trên xe Kho nhận Kho công nợ Hàng đã giao Đơn hàng 3 đơn Kh…" at bounding box center [708, 375] width 1341 height 687
click at [710, 379] on div "ver 1.8.143 Kho gửi Trên xe Kho nhận Kho công nợ Hàng đã giao Đơn hàng 3 đơn Kh…" at bounding box center [708, 375] width 1341 height 687
click at [671, 92] on div "Đơn hàng 3 đơn Khối lượng 60 kg Số lượng 4 món Đã thu 70.000 đ Chưa thu 2,38 tr…" at bounding box center [708, 94] width 1333 height 39
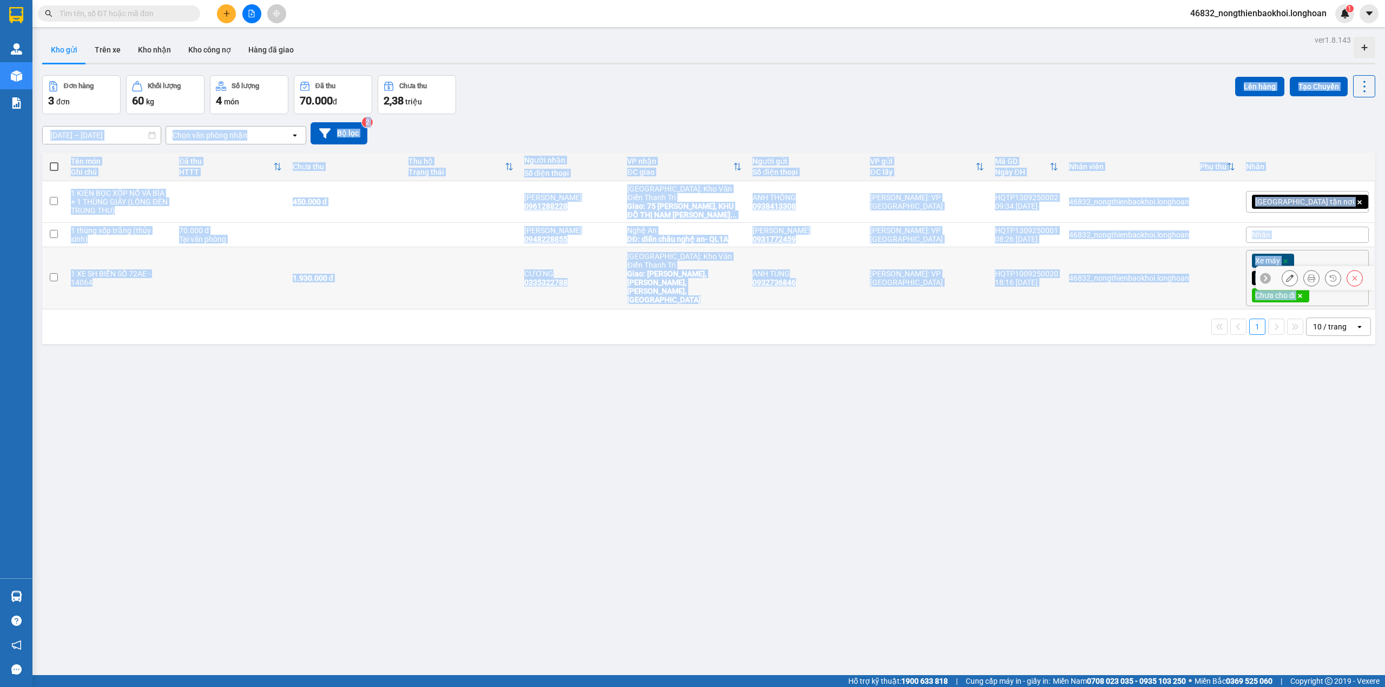
drag, startPoint x: 697, startPoint y: 263, endPoint x: 652, endPoint y: 597, distance: 337.3
click at [672, 553] on div "ver 1.8.143 Kho gửi Trên xe Kho nhận Kho công nợ Hàng đã giao Đơn hàng 3 đơn Kh…" at bounding box center [708, 375] width 1341 height 687
click at [610, 429] on div "ver 1.8.143 Kho gửi Trên xe Kho nhận Kho công nợ Hàng đã giao Đơn hàng 3 đơn Kh…" at bounding box center [708, 375] width 1341 height 687
